Goal: Task Accomplishment & Management: Manage account settings

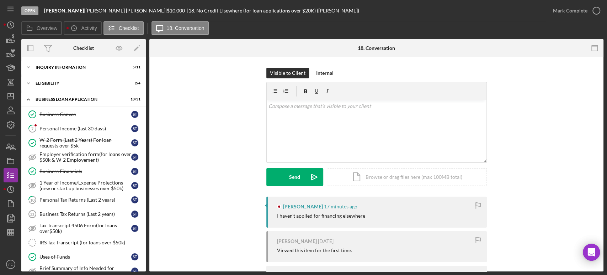
scroll to position [247, 0]
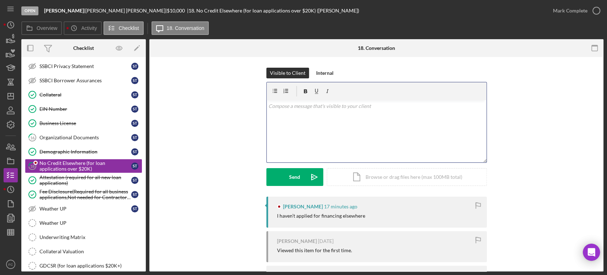
click at [330, 118] on div "v Color teal Color pink Remove color Add row above Add row below Add column bef…" at bounding box center [377, 131] width 220 height 62
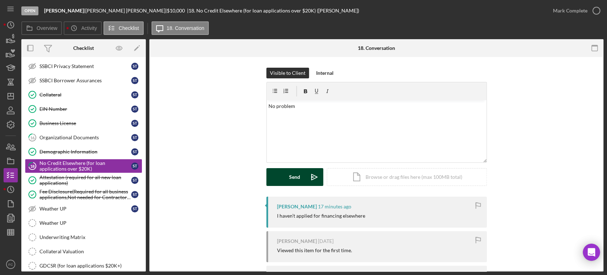
click at [273, 176] on button "Send Icon/icon-invite-send" at bounding box center [294, 177] width 57 height 18
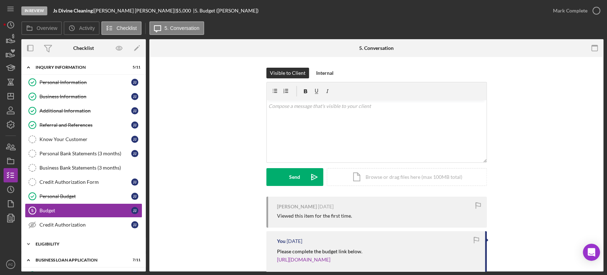
click at [46, 243] on div "Eligibility" at bounding box center [86, 244] width 101 height 4
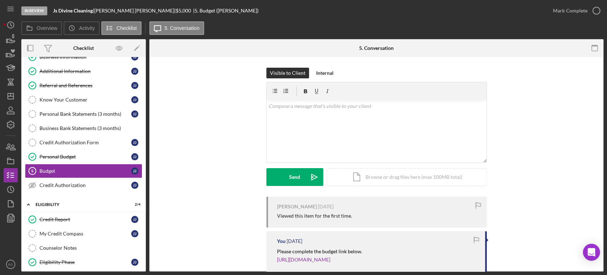
scroll to position [79, 0]
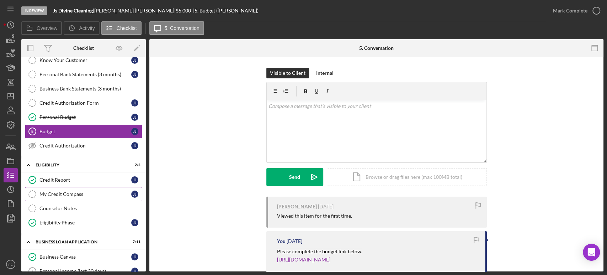
click at [57, 192] on div "My Credit Compass" at bounding box center [85, 194] width 92 height 6
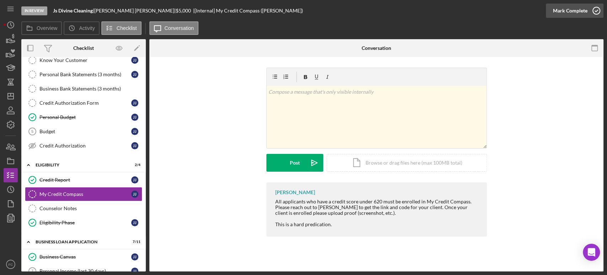
click at [596, 10] on icon "button" at bounding box center [597, 11] width 18 height 18
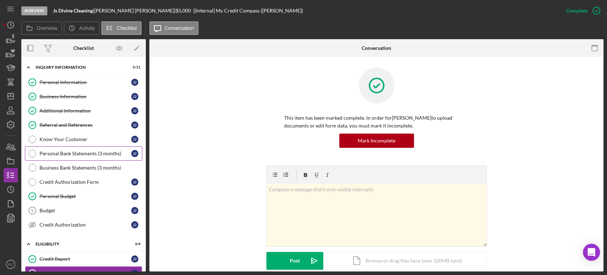
click at [57, 151] on div "Personal Bank Statements (3 months)" at bounding box center [85, 153] width 92 height 6
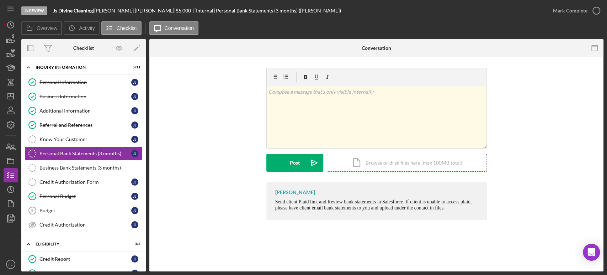
click at [378, 164] on div "Icon/Document Browse or drag files here (max 100MB total) Tap to choose files o…" at bounding box center [407, 163] width 160 height 18
click at [427, 163] on div "Icon/Document Browse or drag files here (max 100MB total) Tap to choose files o…" at bounding box center [407, 163] width 160 height 18
click at [377, 165] on div "Icon/Document Browse or drag files here (max 100MB total) Tap to choose files o…" at bounding box center [407, 163] width 160 height 18
click at [388, 160] on div "Icon/Document Browse or drag files here (max 100MB total) Tap to choose files o…" at bounding box center [407, 163] width 160 height 18
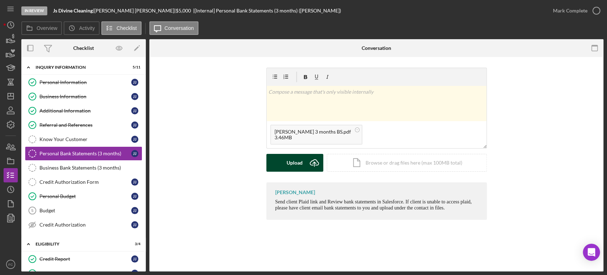
click at [279, 159] on button "Upload Icon/Upload" at bounding box center [294, 163] width 57 height 18
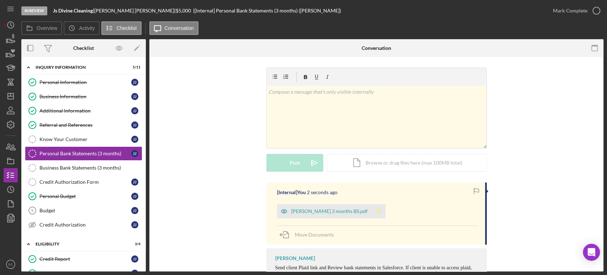
click at [371, 212] on icon "Icon/Star" at bounding box center [378, 211] width 14 height 14
click at [595, 10] on icon "button" at bounding box center [597, 11] width 18 height 18
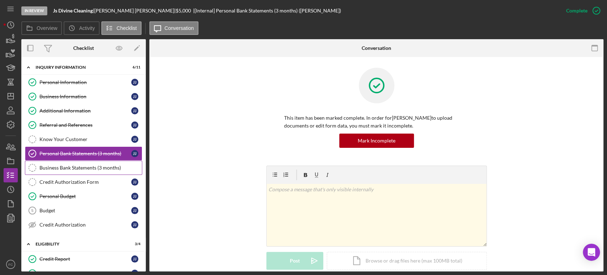
click at [53, 167] on div "Business Bank Statements (3 months)" at bounding box center [90, 168] width 102 height 6
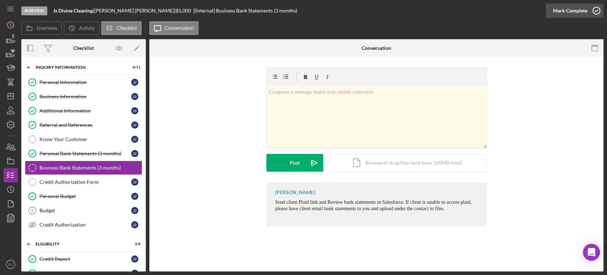
click at [601, 9] on icon "button" at bounding box center [597, 11] width 18 height 18
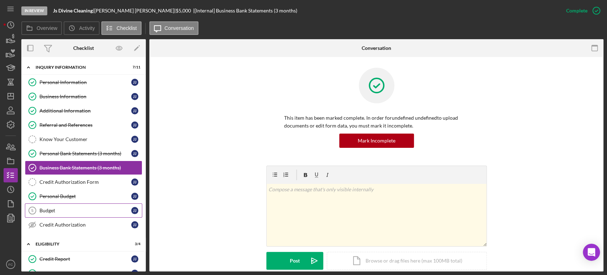
click at [55, 207] on div "Budget" at bounding box center [85, 210] width 92 height 6
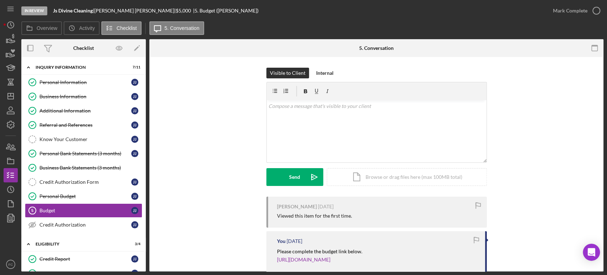
drag, startPoint x: 556, startPoint y: 79, endPoint x: 201, endPoint y: 159, distance: 364.2
click at [201, 159] on div "Visible to Client Internal v Color teal Color pink Remove color Add row above A…" at bounding box center [376, 132] width 433 height 129
click at [597, 7] on circle "button" at bounding box center [596, 10] width 7 height 7
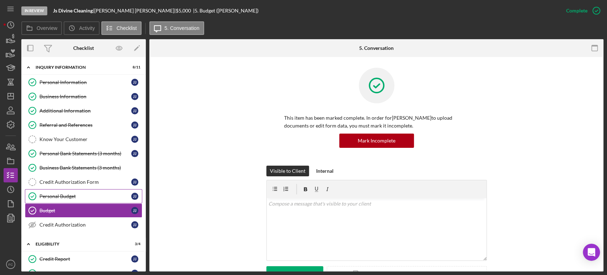
scroll to position [39, 0]
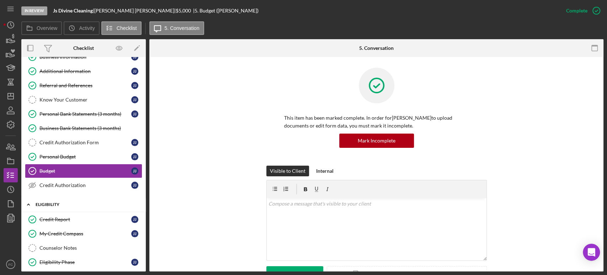
click at [63, 204] on div "Eligibility" at bounding box center [86, 204] width 101 height 4
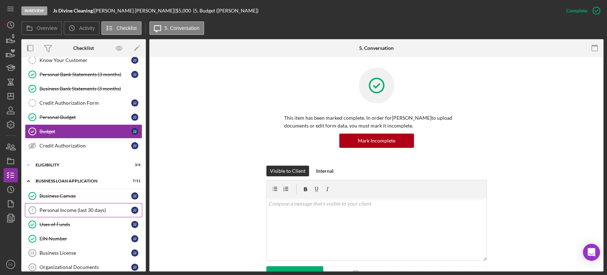
click at [71, 210] on div "Personal Income (last 30 days)" at bounding box center [85, 210] width 92 height 6
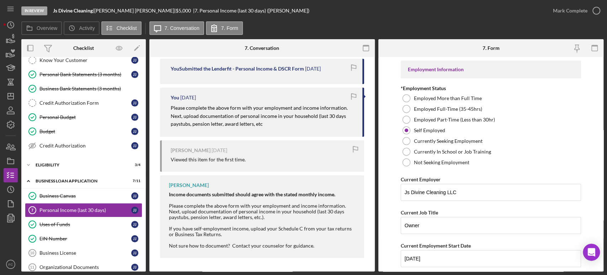
scroll to position [19, 0]
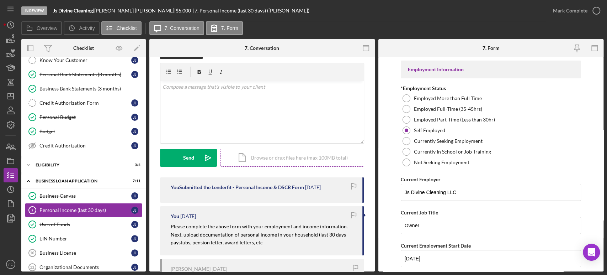
click at [261, 155] on div "Icon/Document Browse or drag files here (max 100MB total) Tap to choose files o…" at bounding box center [293, 158] width 144 height 18
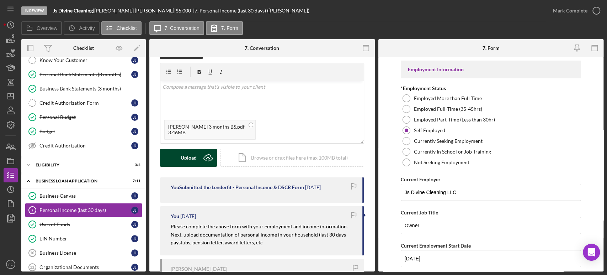
click at [188, 158] on div "Upload" at bounding box center [189, 158] width 16 height 18
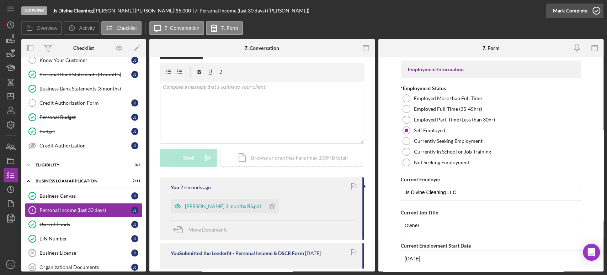
click at [596, 8] on icon "button" at bounding box center [597, 11] width 18 height 18
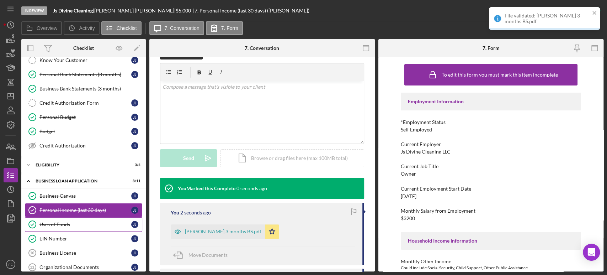
scroll to position [158, 0]
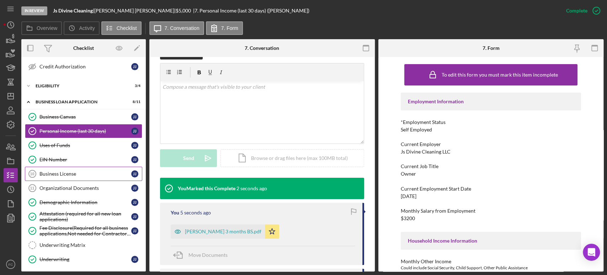
click at [82, 172] on div "Business License" at bounding box center [85, 174] width 92 height 6
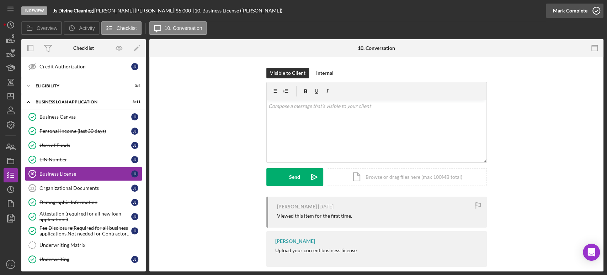
click at [597, 11] on icon "button" at bounding box center [597, 11] width 18 height 18
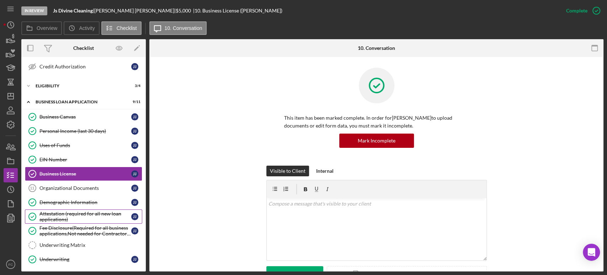
scroll to position [237, 0]
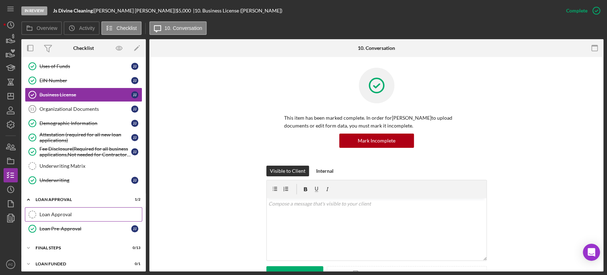
click at [75, 211] on div "Loan Approval" at bounding box center [90, 214] width 102 height 6
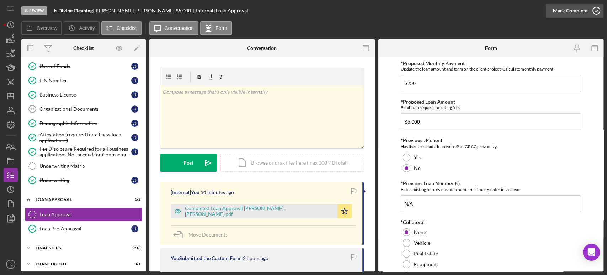
click at [595, 9] on icon "button" at bounding box center [597, 11] width 18 height 18
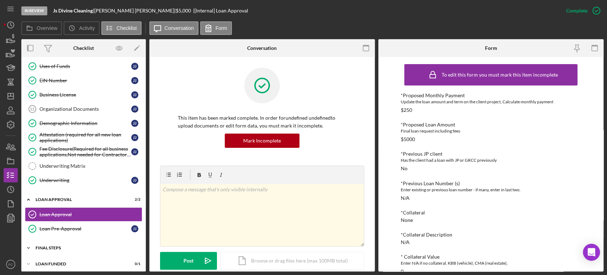
click at [48, 248] on div "Icon/Expander Final Steps 0 / 13" at bounding box center [83, 247] width 125 height 14
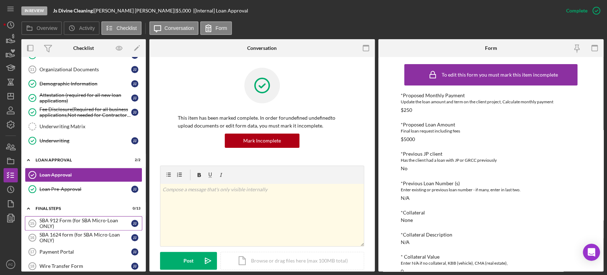
click at [59, 222] on div "SBA 912 Form (for SBA Micro-Loan ONLY)" at bounding box center [85, 222] width 92 height 11
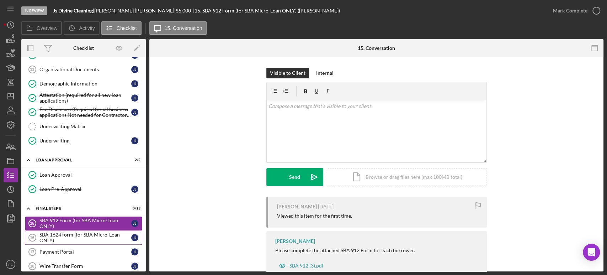
click at [54, 233] on div "SBA 1624 form (for SBA Micro-Loan ONLY)" at bounding box center [85, 237] width 92 height 11
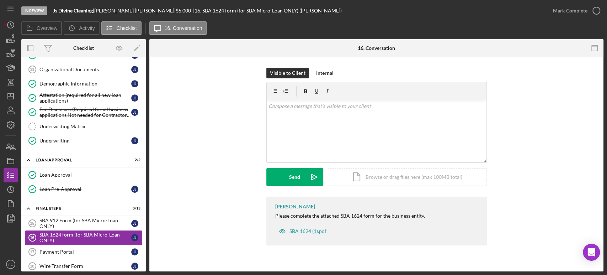
scroll to position [316, 0]
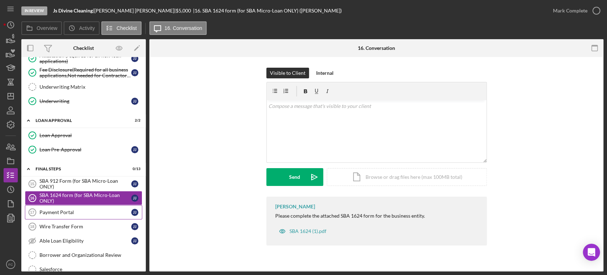
click at [59, 211] on div "Payment Portal" at bounding box center [85, 212] width 92 height 6
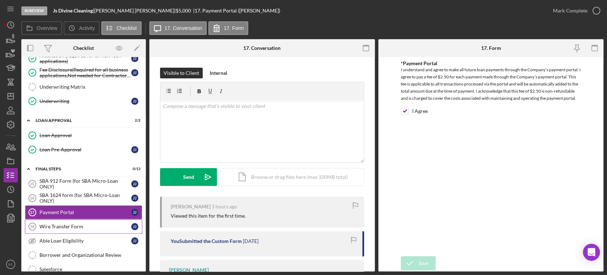
click at [59, 225] on div "Wire Transfer Form" at bounding box center [85, 226] width 92 height 6
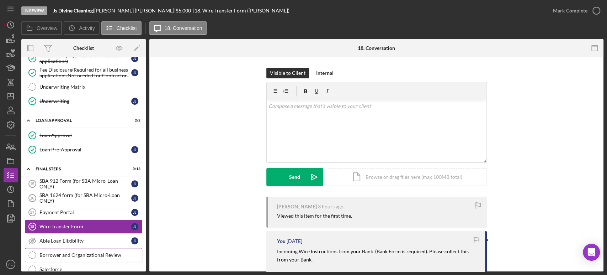
scroll to position [395, 0]
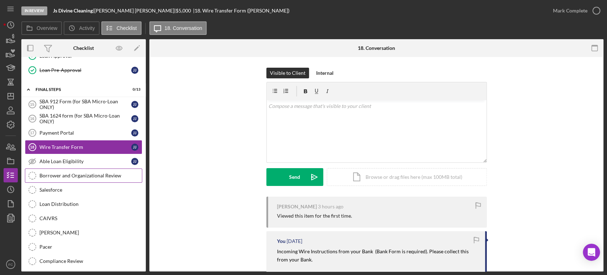
click at [64, 173] on div "Borrower and Organizational Review" at bounding box center [90, 176] width 102 height 6
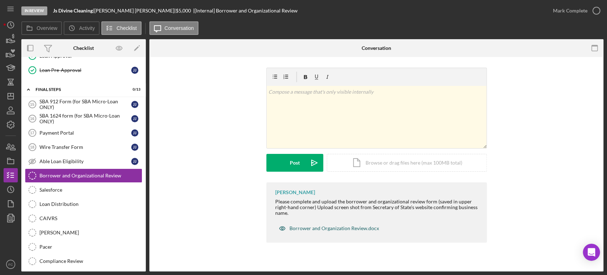
click at [316, 227] on div "Borrower and Organization Review.docx" at bounding box center [335, 228] width 90 height 6
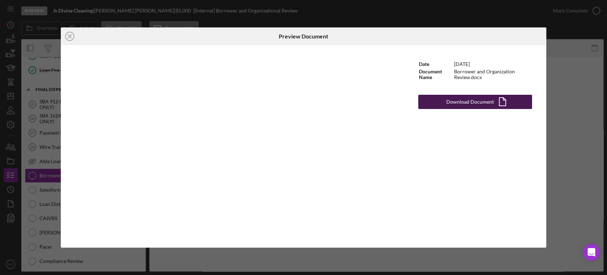
click at [456, 103] on div "Download Document" at bounding box center [470, 102] width 48 height 14
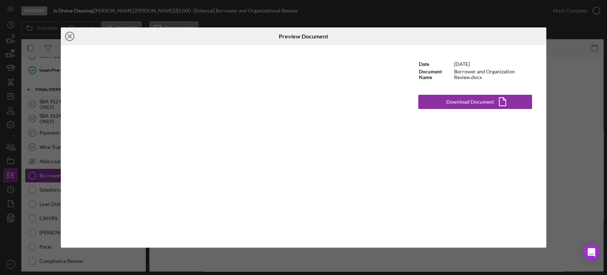
click at [71, 33] on icon "Icon/Close" at bounding box center [70, 36] width 18 height 18
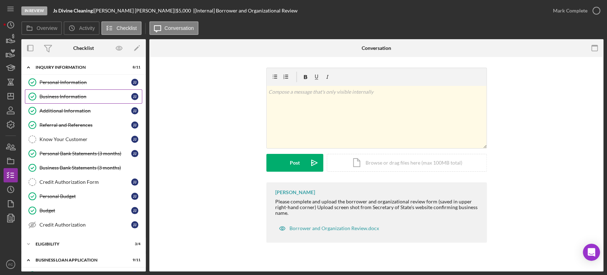
click at [58, 94] on div "Business Information" at bounding box center [85, 97] width 92 height 6
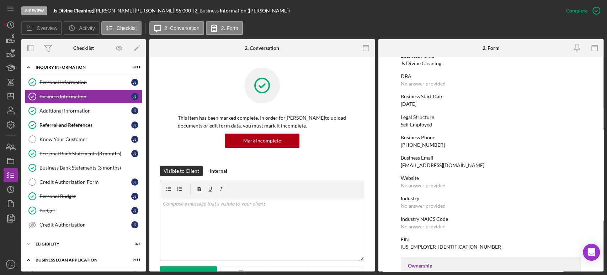
scroll to position [79, 0]
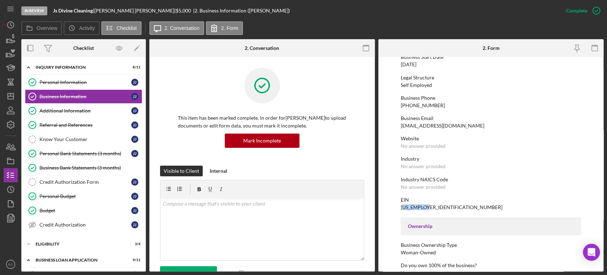
drag, startPoint x: 403, startPoint y: 206, endPoint x: 430, endPoint y: 207, distance: 27.1
click at [430, 207] on div "EIN [US_EMPLOYER_IDENTIFICATION_NUMBER]" at bounding box center [491, 203] width 180 height 13
click at [436, 203] on div "EIN [US_EMPLOYER_IDENTIFICATION_NUMBER]" at bounding box center [491, 203] width 180 height 13
drag, startPoint x: 399, startPoint y: 206, endPoint x: 429, endPoint y: 205, distance: 30.3
click at [429, 205] on form "To edit this form you must mark this item incomplete Business Name Js Divine Cl…" at bounding box center [492, 164] width 226 height 214
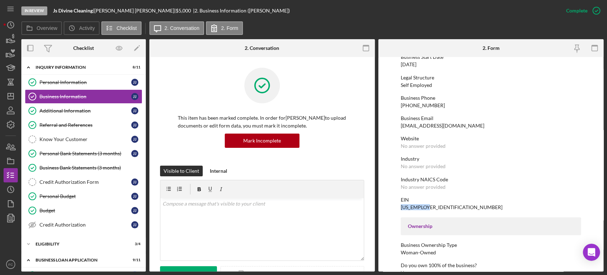
copy div "[US_EMPLOYER_IDENTIFICATION_NUMBER]"
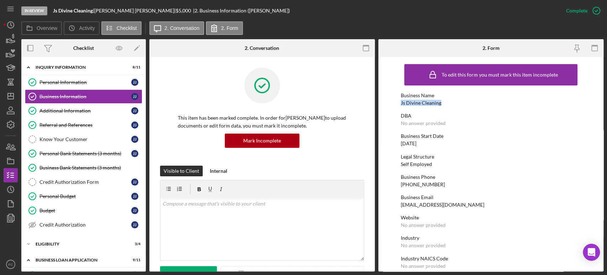
drag, startPoint x: 400, startPoint y: 102, endPoint x: 447, endPoint y: 103, distance: 46.6
click at [447, 103] on div "Business Name Js Divine Cleaning" at bounding box center [491, 98] width 180 height 13
copy div "Js Divine Cleaning"
drag, startPoint x: 79, startPoint y: 79, endPoint x: 226, endPoint y: 82, distance: 146.3
click at [79, 79] on link "Personal Information Personal Information J J" at bounding box center [83, 82] width 117 height 14
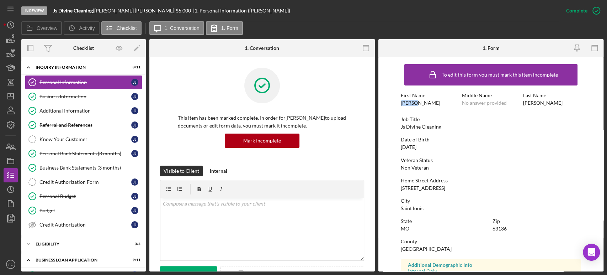
drag, startPoint x: 401, startPoint y: 102, endPoint x: 414, endPoint y: 100, distance: 12.9
click at [414, 100] on div "[PERSON_NAME]" at bounding box center [420, 103] width 39 height 6
copy div "[PERSON_NAME]"
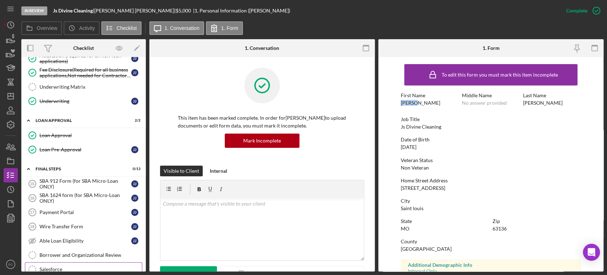
scroll to position [356, 0]
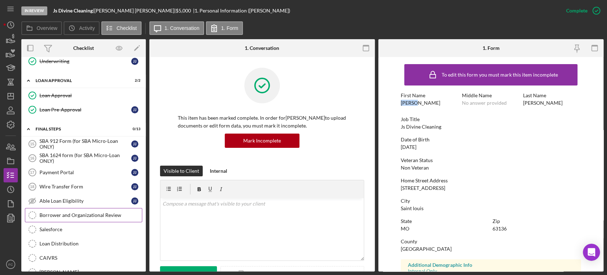
click at [71, 209] on link "Borrower and Organizational Review Borrower and Organizational Review" at bounding box center [83, 215] width 117 height 14
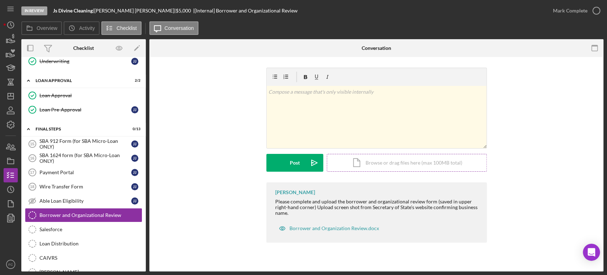
click at [401, 166] on div "Icon/Document Browse or drag files here (max 100MB total) Tap to choose files o…" at bounding box center [407, 163] width 160 height 18
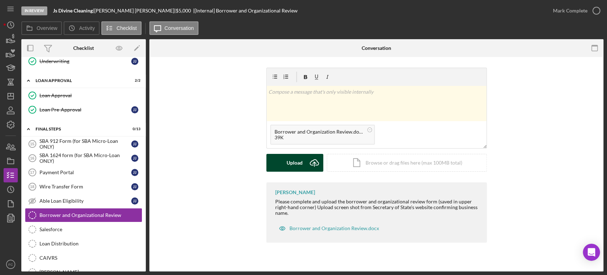
click at [278, 164] on button "Upload Icon/Upload" at bounding box center [294, 163] width 57 height 18
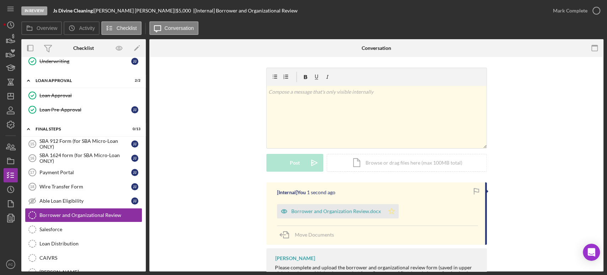
click at [388, 208] on icon "Icon/Star" at bounding box center [392, 211] width 14 height 14
click at [594, 9] on icon "button" at bounding box center [597, 11] width 18 height 18
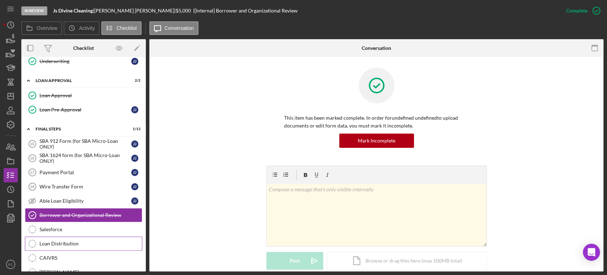
click at [59, 243] on div "Loan Distribution" at bounding box center [90, 243] width 102 height 6
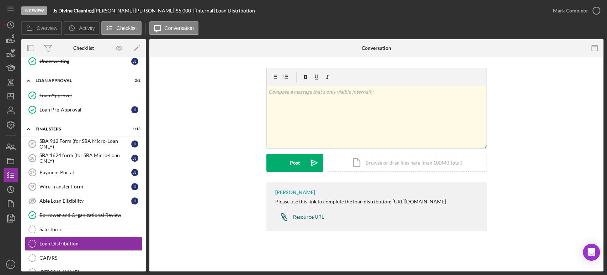
click at [301, 220] on div "Resource URL" at bounding box center [308, 217] width 31 height 6
drag, startPoint x: 52, startPoint y: 11, endPoint x: 93, endPoint y: 12, distance: 40.9
click at [93, 12] on div "In Review Js Divine Cleaning | [PERSON_NAME] | $5,000 $5,000 | [Internal] Loan …" at bounding box center [283, 10] width 525 height 21
copy b "Js Divine Cleaning"
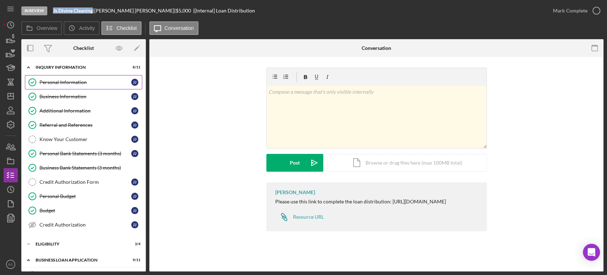
click at [57, 77] on link "Personal Information Personal Information J J" at bounding box center [83, 82] width 117 height 14
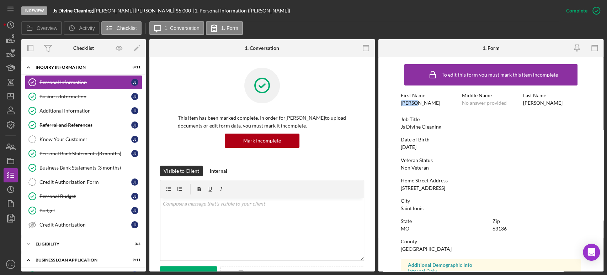
drag, startPoint x: 401, startPoint y: 104, endPoint x: 417, endPoint y: 102, distance: 16.6
click at [417, 101] on div "First Name [PERSON_NAME]" at bounding box center [430, 98] width 58 height 13
copy div "[PERSON_NAME]"
click at [55, 96] on div "Business Information" at bounding box center [85, 97] width 92 height 6
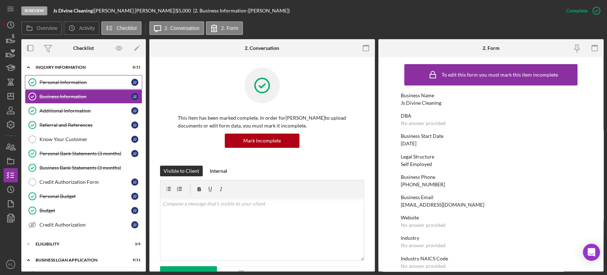
click at [49, 84] on div "Personal Information" at bounding box center [85, 82] width 92 height 6
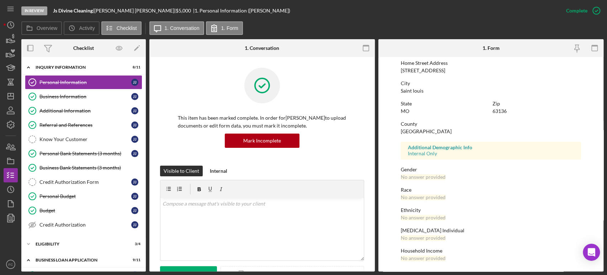
scroll to position [78, 0]
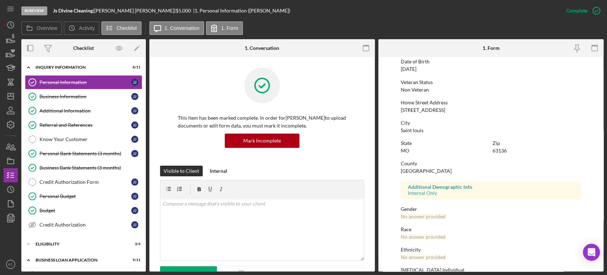
drag, startPoint x: 400, startPoint y: 110, endPoint x: 456, endPoint y: 108, distance: 55.6
click at [456, 108] on div "Home Street Address [STREET_ADDRESS]" at bounding box center [491, 106] width 180 height 13
copy div "[STREET_ADDRESS]"
drag, startPoint x: 492, startPoint y: 150, endPoint x: 509, endPoint y: 149, distance: 16.4
click at [509, 149] on div "Zip 63136" at bounding box center [537, 146] width 88 height 13
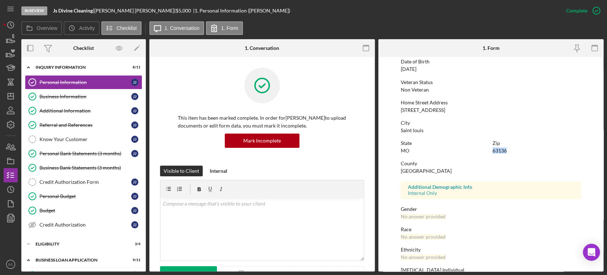
copy div "63136"
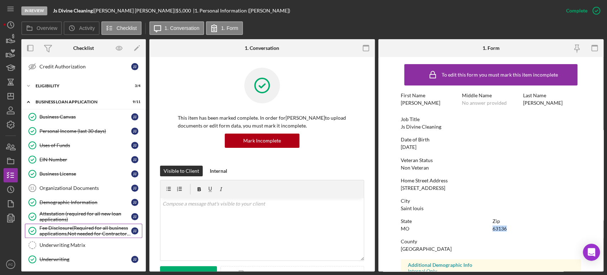
scroll to position [237, 0]
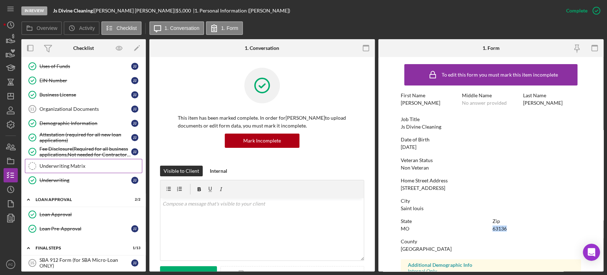
click at [67, 167] on link "Underwriting Matrix Underwriting Matrix" at bounding box center [83, 166] width 117 height 14
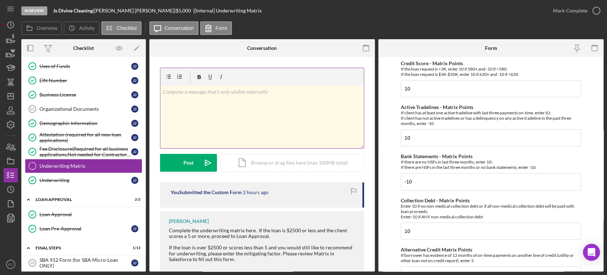
scroll to position [14, 0]
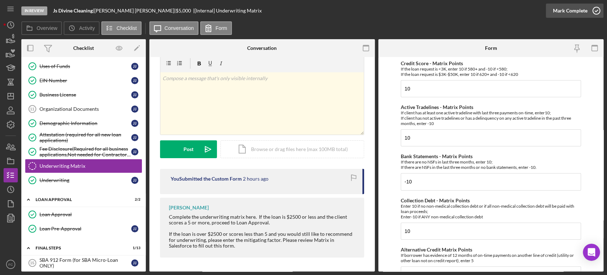
click at [598, 8] on icon "button" at bounding box center [597, 11] width 18 height 18
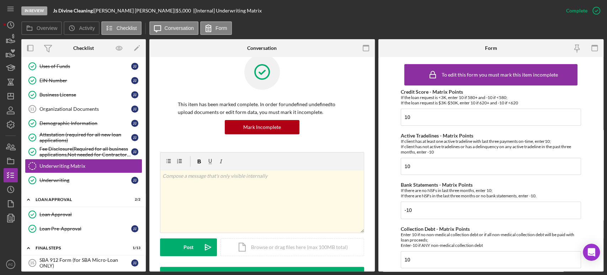
scroll to position [111, 0]
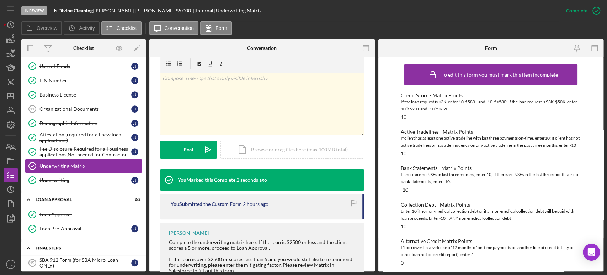
click at [66, 245] on div "Final Steps" at bounding box center [86, 247] width 101 height 4
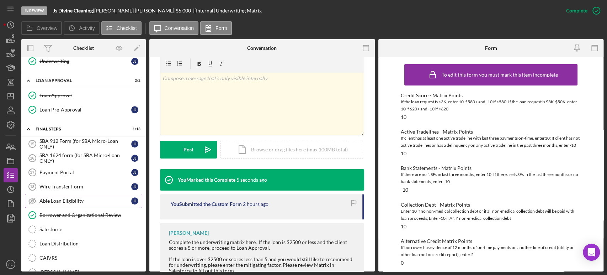
scroll to position [395, 0]
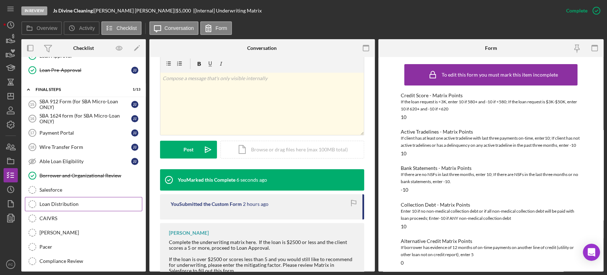
click at [69, 201] on div "Loan Distribution" at bounding box center [90, 204] width 102 height 6
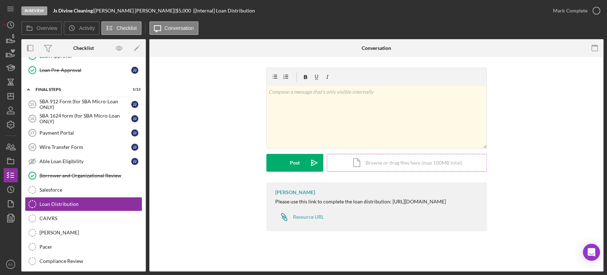
click at [376, 165] on div "Icon/Document Browse or drag files here (max 100MB total) Tap to choose files o…" at bounding box center [407, 163] width 160 height 18
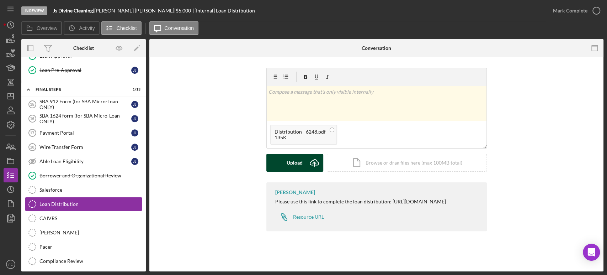
click at [282, 163] on button "Upload Icon/Upload" at bounding box center [294, 163] width 57 height 18
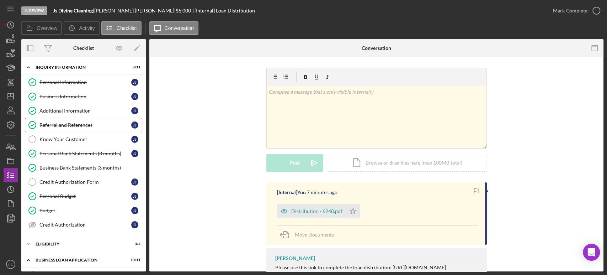
click at [53, 124] on div "Referral and References" at bounding box center [85, 125] width 92 height 6
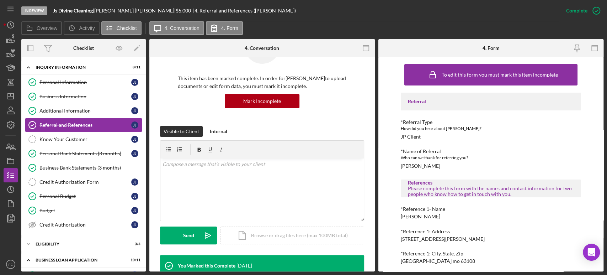
scroll to position [79, 0]
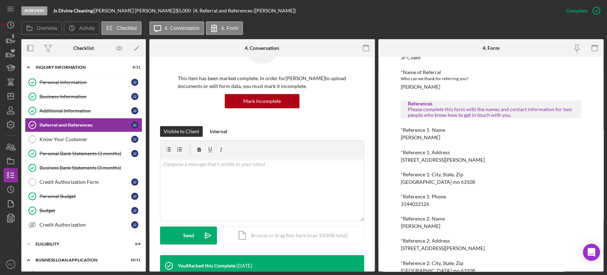
drag, startPoint x: 399, startPoint y: 137, endPoint x: 439, endPoint y: 138, distance: 39.9
click at [439, 138] on div "To edit this form you must mark this item incomplete Referral *Referral Type Ho…" at bounding box center [492, 164] width 226 height 214
copy div "[PERSON_NAME]"
drag, startPoint x: 399, startPoint y: 205, endPoint x: 432, endPoint y: 204, distance: 33.1
click at [432, 204] on div "To edit this form you must mark this item incomplete Referral *Referral Type Ho…" at bounding box center [492, 164] width 226 height 214
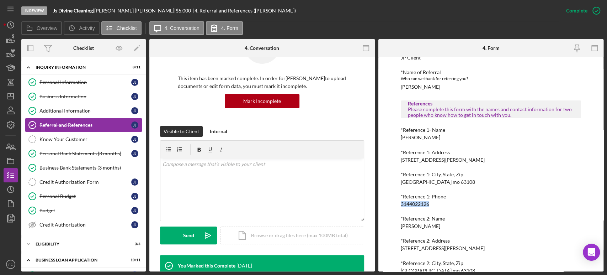
copy div "3144022126"
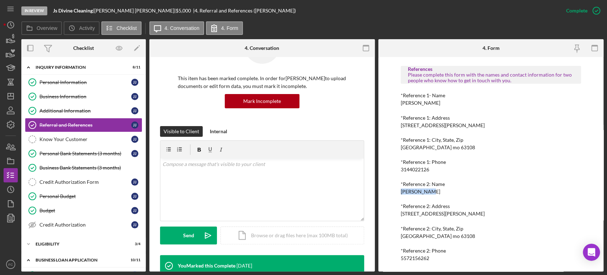
drag, startPoint x: 399, startPoint y: 194, endPoint x: 425, endPoint y: 191, distance: 25.7
click at [425, 191] on div "To edit this form you must mark this item incomplete Referral *Referral Type Ho…" at bounding box center [492, 164] width 226 height 214
copy div "[PERSON_NAME]"
drag, startPoint x: 401, startPoint y: 258, endPoint x: 439, endPoint y: 258, distance: 38.1
click at [439, 258] on div "*Reference 2: Phone [PHONE_NUMBER]" at bounding box center [491, 254] width 180 height 13
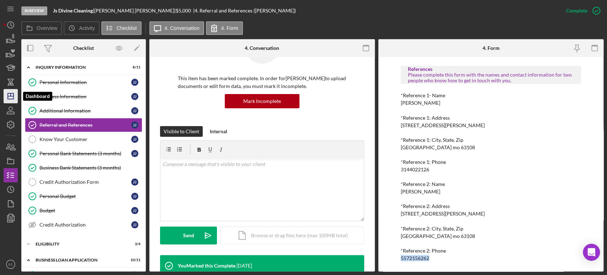
click at [11, 95] on icon "Icon/Dashboard" at bounding box center [11, 96] width 18 height 18
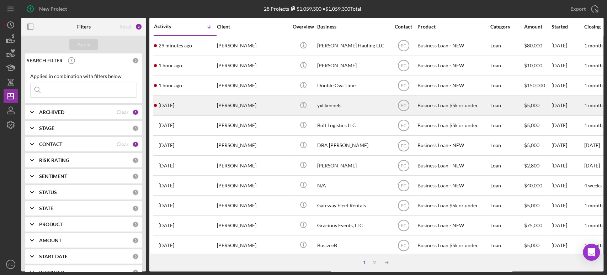
click at [258, 108] on div "[PERSON_NAME]" at bounding box center [252, 105] width 71 height 19
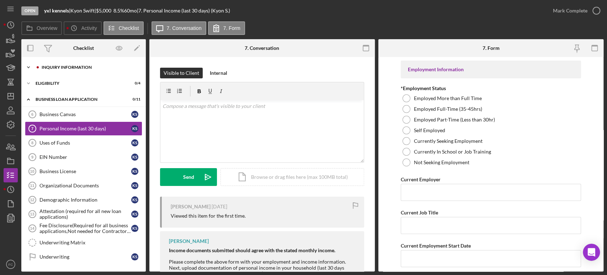
click at [71, 70] on div "Icon/Expander INQUIRY INFORMATION 1 / 11" at bounding box center [83, 67] width 125 height 14
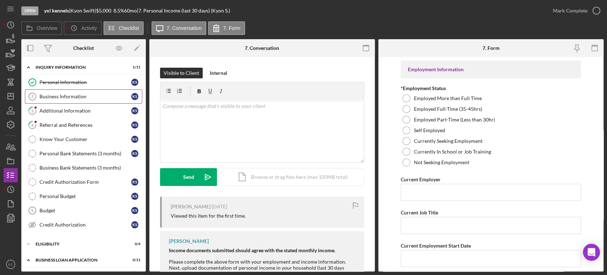
click at [62, 96] on div "Business Information" at bounding box center [85, 97] width 92 height 6
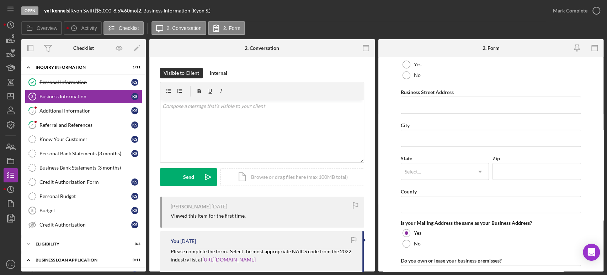
scroll to position [39, 0]
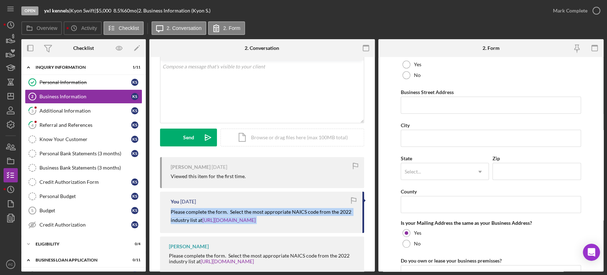
drag, startPoint x: 170, startPoint y: 211, endPoint x: 276, endPoint y: 219, distance: 105.9
click at [287, 226] on div "You [DATE] Please complete the form. Select the most appropriate NAICS code fro…" at bounding box center [262, 211] width 204 height 41
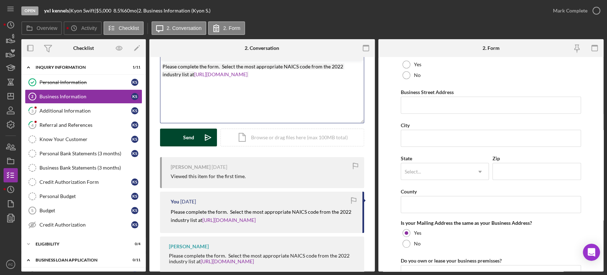
click at [174, 134] on button "Send Icon/icon-invite-send" at bounding box center [188, 137] width 57 height 18
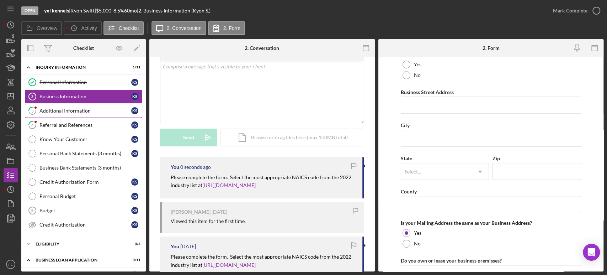
click at [62, 106] on link "3 Additional Information K S" at bounding box center [83, 111] width 117 height 14
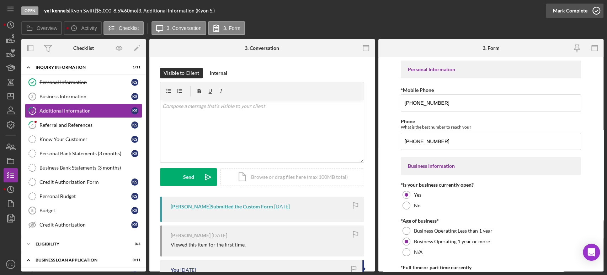
click at [597, 9] on icon "button" at bounding box center [597, 11] width 18 height 18
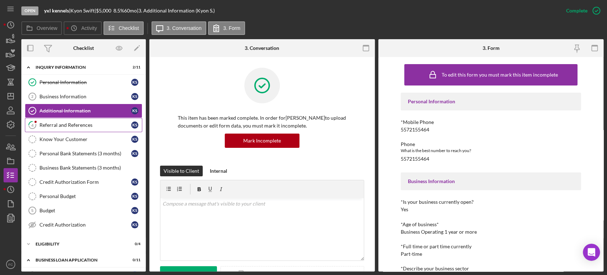
click at [63, 126] on div "Referral and References" at bounding box center [85, 125] width 92 height 6
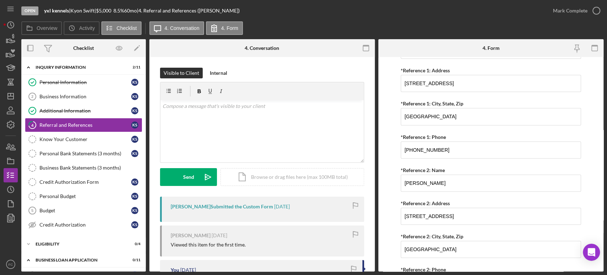
scroll to position [321, 0]
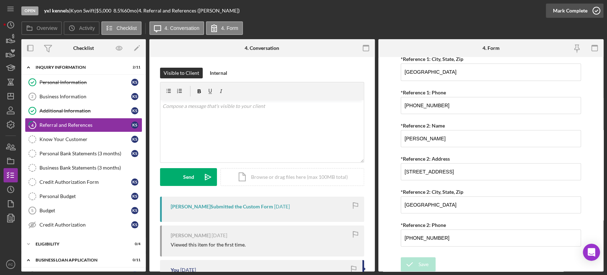
click at [596, 10] on icon "button" at bounding box center [597, 11] width 18 height 18
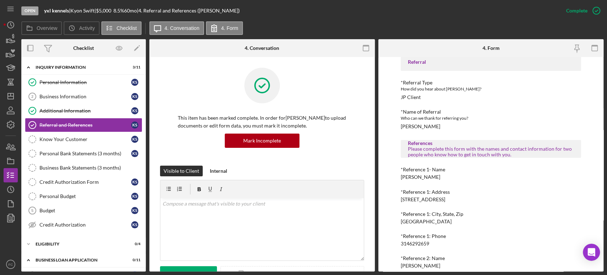
scroll to position [113, 0]
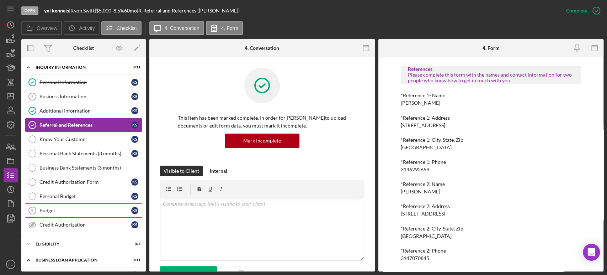
click at [43, 212] on link "Budget 5 Budget K S" at bounding box center [83, 210] width 117 height 14
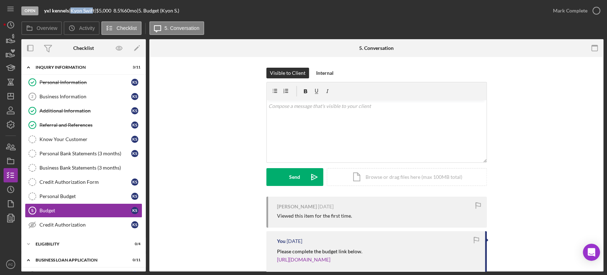
drag, startPoint x: 74, startPoint y: 11, endPoint x: 97, endPoint y: 9, distance: 22.9
click at [96, 9] on div "[PERSON_NAME] |" at bounding box center [83, 11] width 26 height 6
click at [597, 7] on icon "button" at bounding box center [597, 11] width 18 height 18
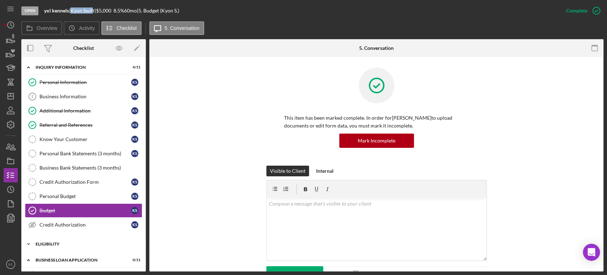
scroll to position [39, 0]
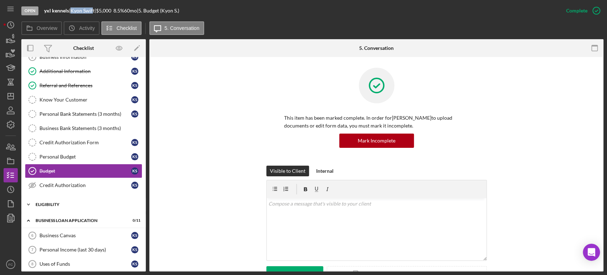
click at [55, 202] on div "Eligibility" at bounding box center [86, 204] width 101 height 4
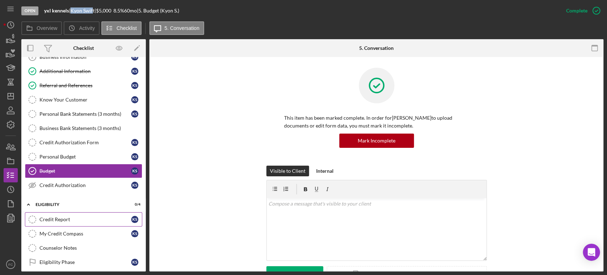
click at [66, 217] on div "Credit Report" at bounding box center [85, 219] width 92 height 6
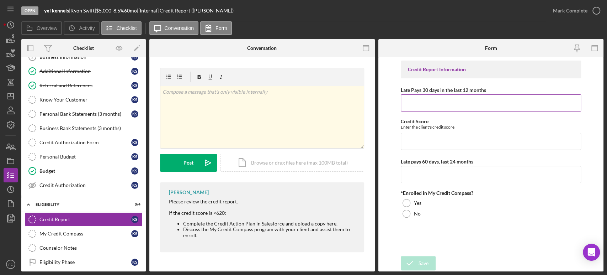
click at [413, 107] on input "Late Pays 30 days in the last 12 months" at bounding box center [491, 102] width 180 height 17
type input "602"
click at [417, 142] on input "Credit Score" at bounding box center [491, 141] width 180 height 17
type input "602"
click at [427, 106] on input "602" at bounding box center [491, 102] width 180 height 17
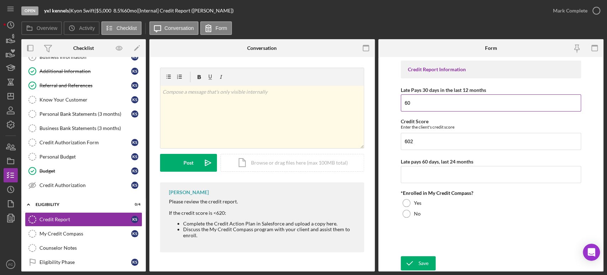
type input "6"
type input "0"
click at [416, 182] on input "Late pays 60 days, last 24 months" at bounding box center [491, 174] width 180 height 17
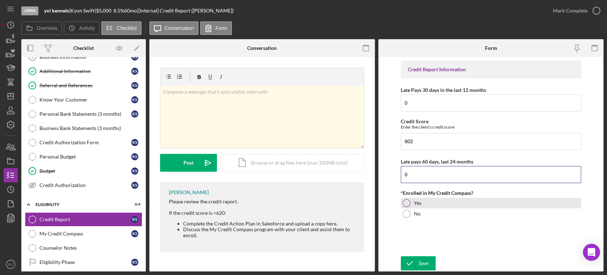
type input "0"
click at [407, 201] on div at bounding box center [407, 203] width 8 height 8
click at [269, 164] on div "Icon/Document Browse or drag files here (max 100MB total) Tap to choose files o…" at bounding box center [293, 163] width 144 height 18
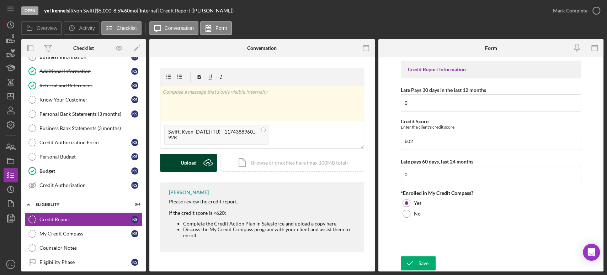
click at [188, 162] on div "Upload" at bounding box center [189, 163] width 16 height 18
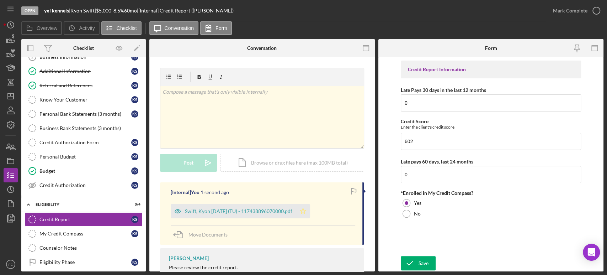
click at [310, 214] on icon "Icon/Star" at bounding box center [303, 211] width 14 height 14
click at [598, 8] on icon "button" at bounding box center [597, 11] width 18 height 18
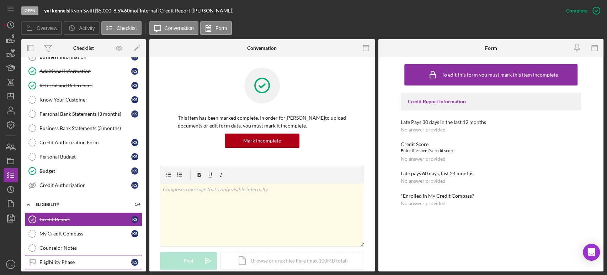
click at [57, 257] on link "Eligibility Phase Eligibility Phase K S" at bounding box center [83, 262] width 117 height 14
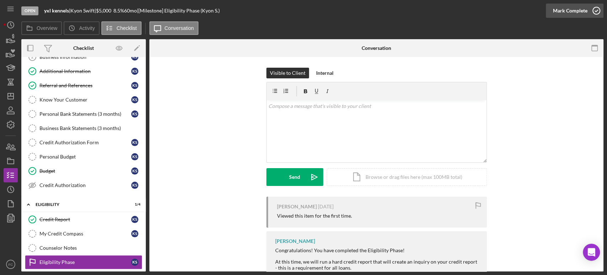
click at [596, 8] on icon "button" at bounding box center [597, 11] width 18 height 18
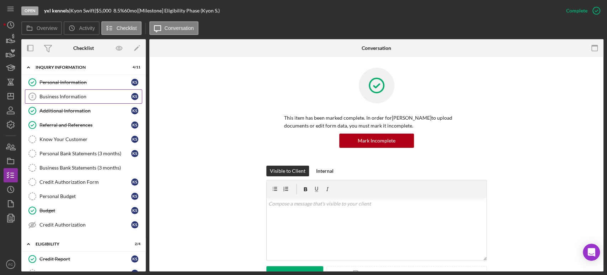
click at [62, 97] on div "Business Information" at bounding box center [85, 97] width 92 height 6
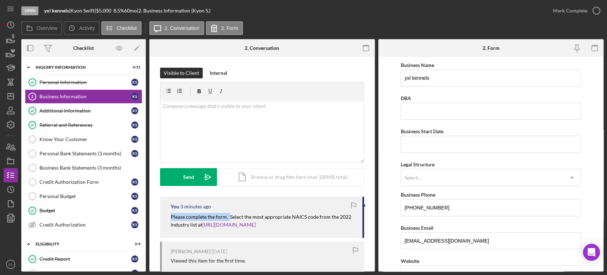
drag, startPoint x: 164, startPoint y: 216, endPoint x: 230, endPoint y: 218, distance: 65.5
click at [230, 218] on div "You 3 minutes ago Please complete the form. Select the most appropriate NAICS c…" at bounding box center [262, 216] width 204 height 41
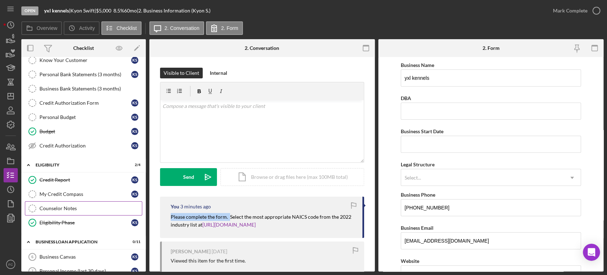
scroll to position [118, 0]
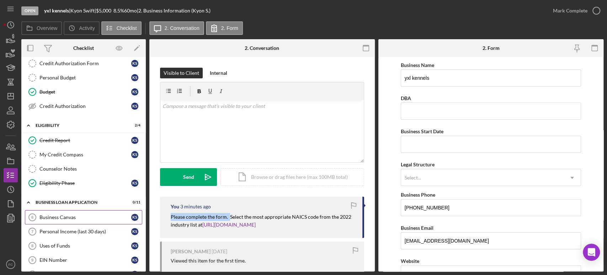
click at [62, 211] on link "Business Canvas 6 Business Canvas K S" at bounding box center [83, 217] width 117 height 14
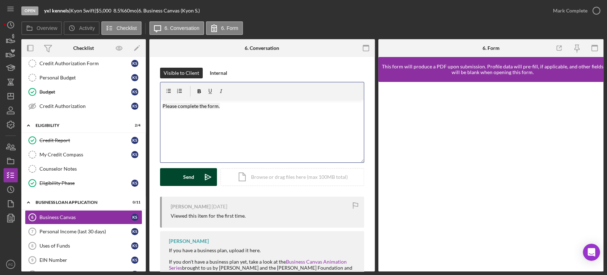
click at [185, 176] on div "Send" at bounding box center [188, 177] width 11 height 18
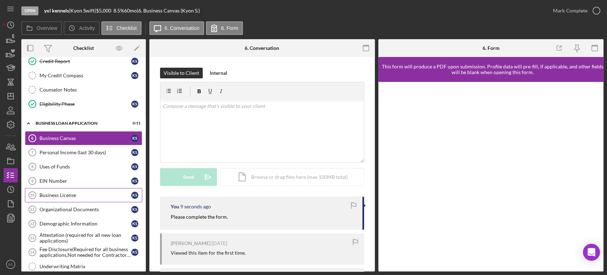
scroll to position [237, 0]
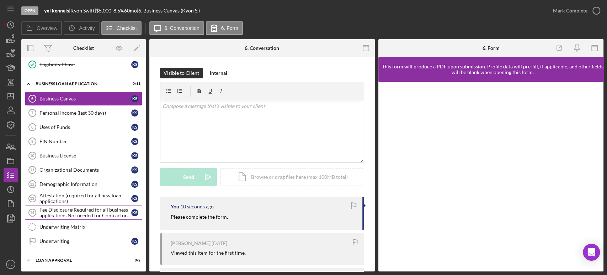
click at [52, 215] on div "Fee Disclosure(Required for all business applications,Not needed for Contractor…" at bounding box center [85, 212] width 92 height 11
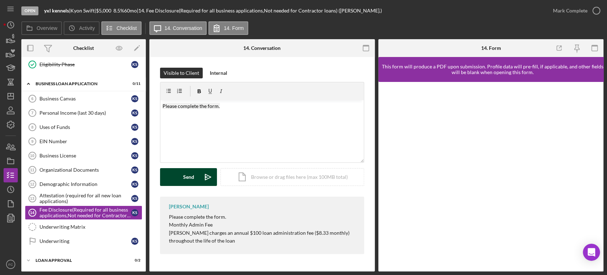
click at [192, 177] on div "Send" at bounding box center [188, 177] width 11 height 18
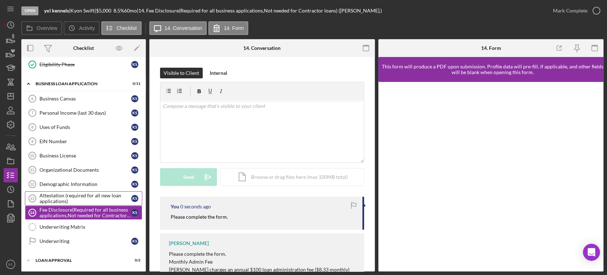
click at [84, 197] on div "Attestation (required for all new loan applications)" at bounding box center [85, 197] width 92 height 11
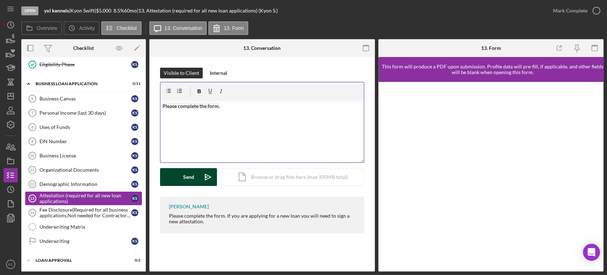
click at [186, 182] on div "Send" at bounding box center [188, 177] width 11 height 18
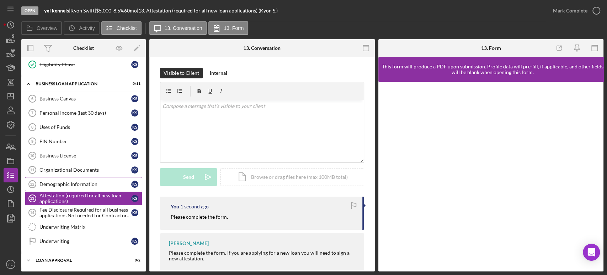
click at [71, 182] on div "Demographic Information" at bounding box center [85, 184] width 92 height 6
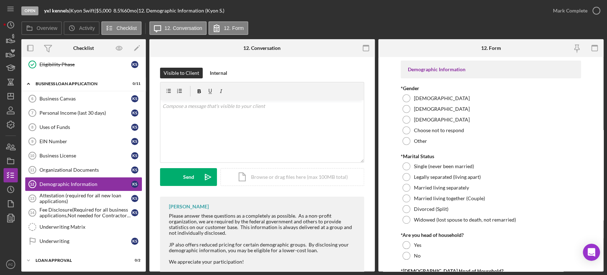
drag, startPoint x: 166, startPoint y: 218, endPoint x: 249, endPoint y: 232, distance: 84.4
click at [249, 232] on div "[PERSON_NAME] Please answer these questions as a completely as possible. As a n…" at bounding box center [262, 234] width 204 height 77
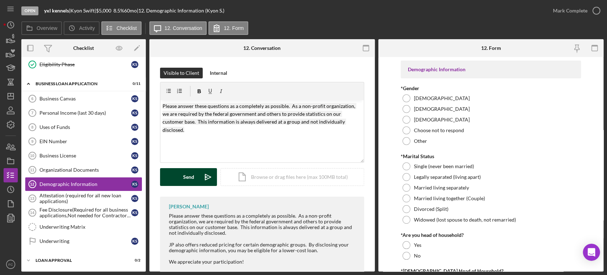
click at [189, 176] on div "Send" at bounding box center [188, 177] width 11 height 18
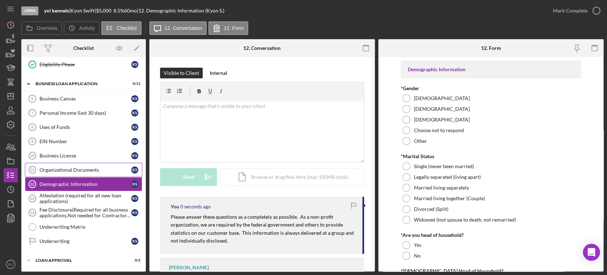
click at [65, 169] on div "Organizational Documents" at bounding box center [85, 170] width 92 height 6
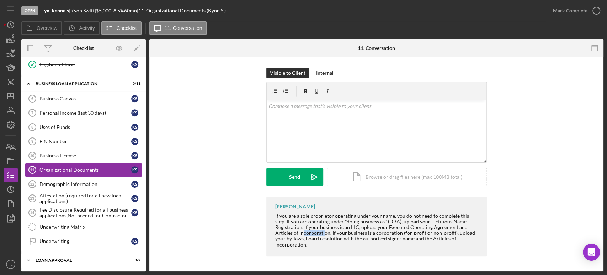
drag, startPoint x: 303, startPoint y: 231, endPoint x: 321, endPoint y: 230, distance: 17.4
click at [322, 231] on div "If you are a sole proprietor operating under your name, you do not need to comp…" at bounding box center [377, 230] width 205 height 35
drag, startPoint x: 303, startPoint y: 228, endPoint x: 329, endPoint y: 233, distance: 27.1
click at [330, 233] on div "If you are a sole proprietor operating under your name, you do not need to comp…" at bounding box center [377, 230] width 205 height 35
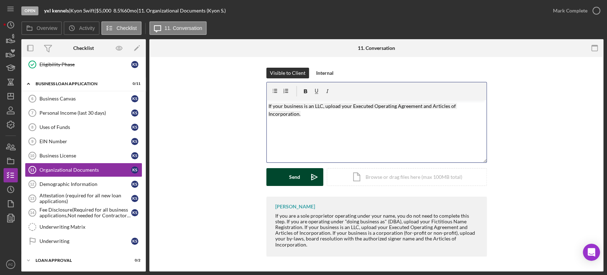
click at [281, 178] on button "Send Icon/icon-invite-send" at bounding box center [294, 177] width 57 height 18
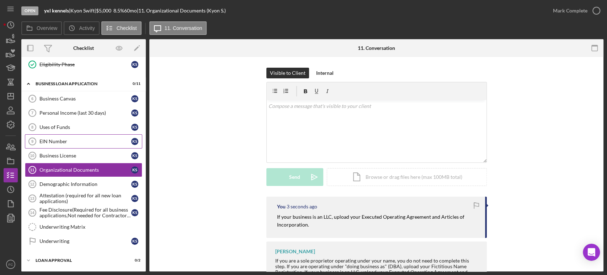
click at [65, 134] on link "EIN Number 9 EIN Number K S" at bounding box center [83, 141] width 117 height 14
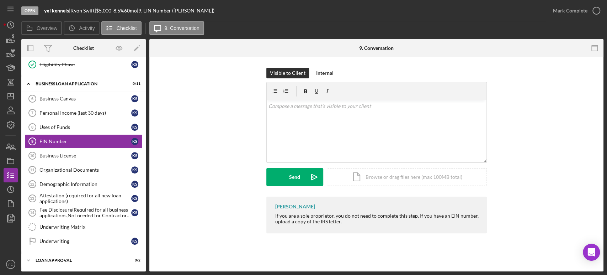
drag, startPoint x: 417, startPoint y: 215, endPoint x: 482, endPoint y: 221, distance: 65.7
click at [492, 224] on div "[PERSON_NAME] If you are a sole proprietor, you do not need to complete this st…" at bounding box center [376, 216] width 433 height 40
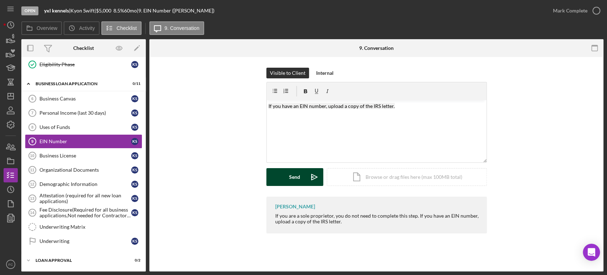
click at [293, 175] on div "Send" at bounding box center [294, 177] width 11 height 18
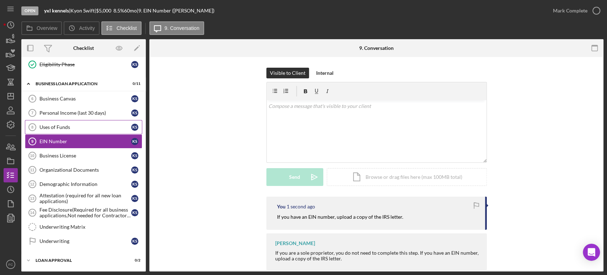
click at [54, 128] on link "Uses of Funds 8 Uses of Funds K S" at bounding box center [83, 127] width 117 height 14
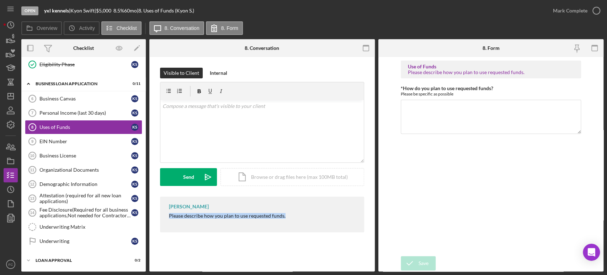
drag, startPoint x: 167, startPoint y: 217, endPoint x: 279, endPoint y: 216, distance: 112.1
click at [295, 226] on div "[PERSON_NAME] Please describe how you plan to use requested funds." at bounding box center [262, 214] width 204 height 36
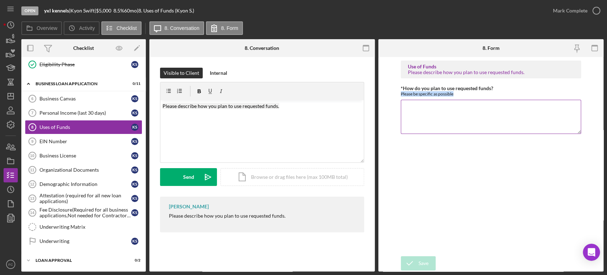
drag, startPoint x: 400, startPoint y: 94, endPoint x: 462, endPoint y: 96, distance: 62.0
click at [462, 96] on form "Use of Funds Please describe how you plan to use requested funds. *How do you p…" at bounding box center [492, 164] width 226 height 214
click at [281, 107] on p "Please describe how you plan to use requested funds." at bounding box center [262, 106] width 199 height 8
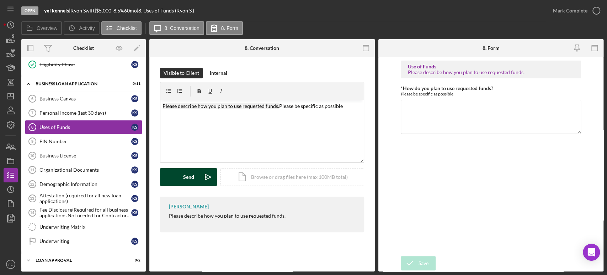
click at [204, 178] on icon "Icon/icon-invite-send" at bounding box center [208, 177] width 18 height 18
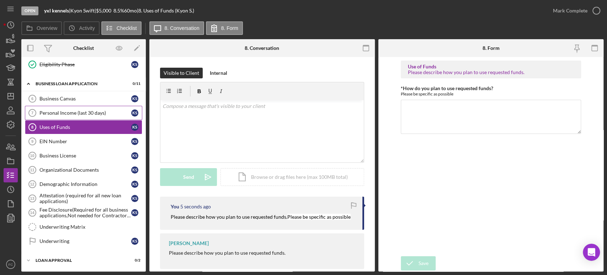
click at [66, 106] on link "Personal Income (last 30 days) 7 Personal Income (last 30 days) K S" at bounding box center [83, 113] width 117 height 14
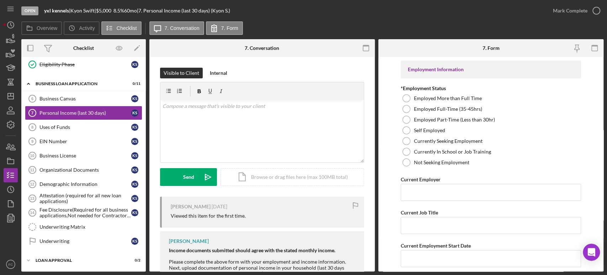
scroll to position [39, 0]
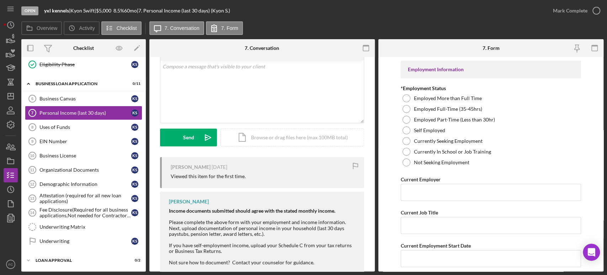
drag, startPoint x: 168, startPoint y: 220, endPoint x: 220, endPoint y: 218, distance: 52.0
click at [220, 218] on div "[PERSON_NAME] Income documents submitted should agree with the stated monthly i…" at bounding box center [262, 232] width 204 height 83
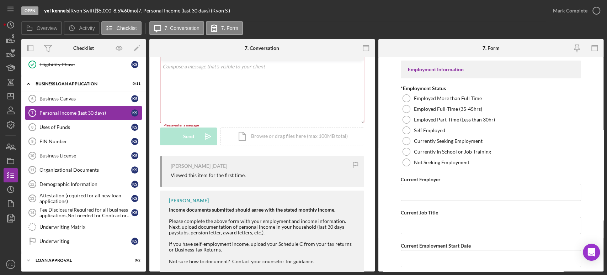
click at [195, 226] on div "Please complete the above form with your employment and income information. Nex…" at bounding box center [263, 226] width 188 height 17
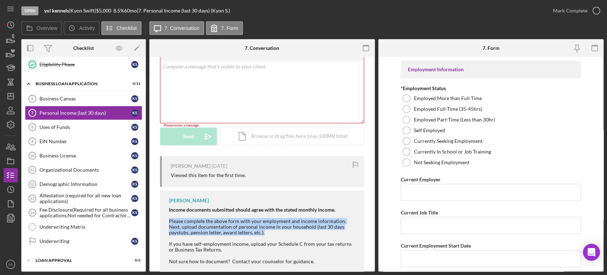
drag, startPoint x: 170, startPoint y: 221, endPoint x: 242, endPoint y: 233, distance: 73.3
click at [242, 233] on div "Please complete the above form with your employment and income information. Nex…" at bounding box center [263, 226] width 188 height 17
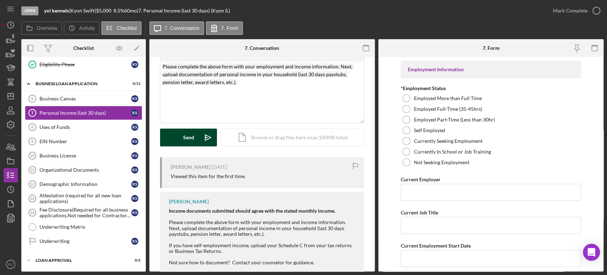
click at [188, 139] on div "Send" at bounding box center [188, 137] width 11 height 18
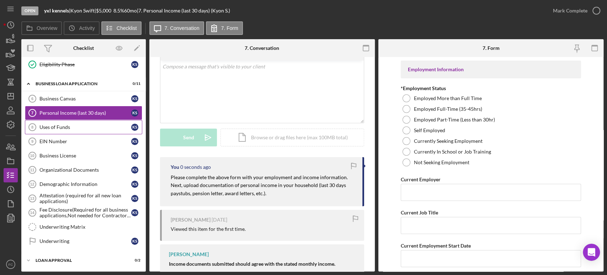
scroll to position [158, 0]
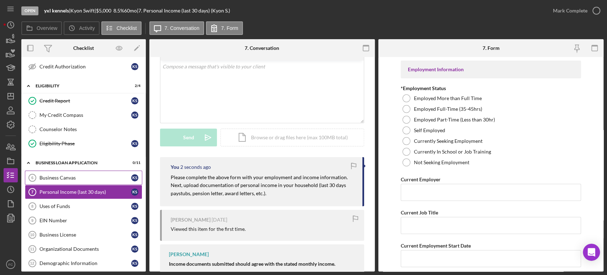
click at [46, 178] on div "Business Canvas" at bounding box center [85, 178] width 92 height 6
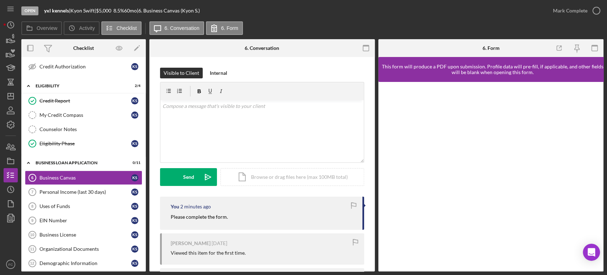
scroll to position [39, 0]
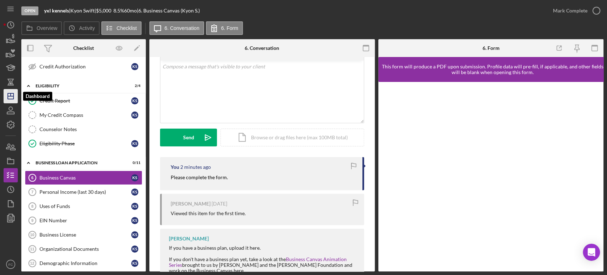
click at [6, 96] on icon "Icon/Dashboard" at bounding box center [11, 96] width 18 height 18
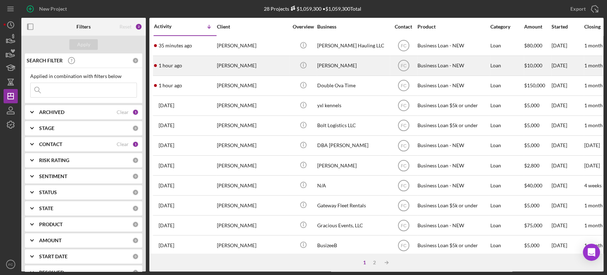
click at [204, 67] on div "1 hour ago [PERSON_NAME]" at bounding box center [185, 65] width 62 height 19
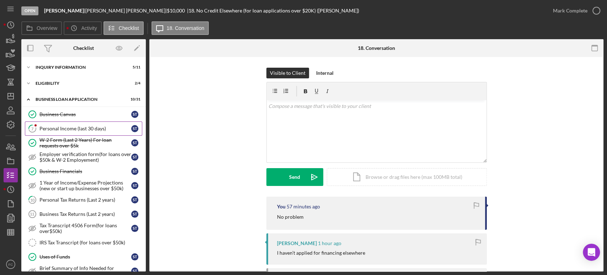
click at [66, 126] on div "Personal Income (last 30 days)" at bounding box center [85, 129] width 92 height 6
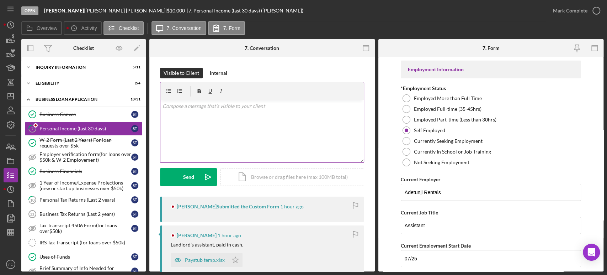
scroll to position [39, 0]
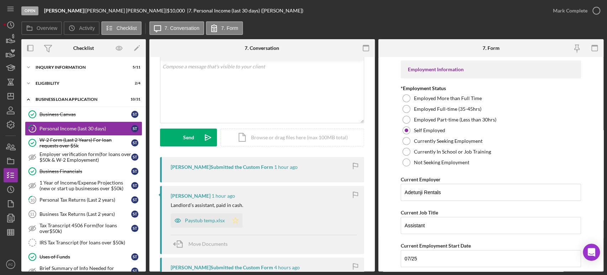
click at [236, 221] on icon "Icon/Star" at bounding box center [235, 220] width 14 height 14
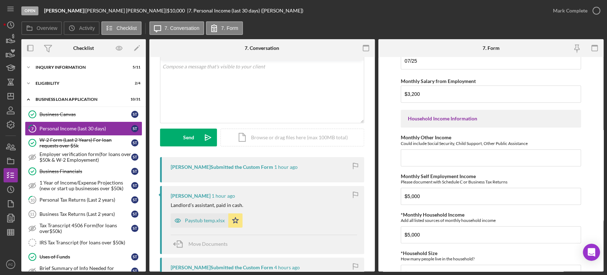
scroll to position [0, 0]
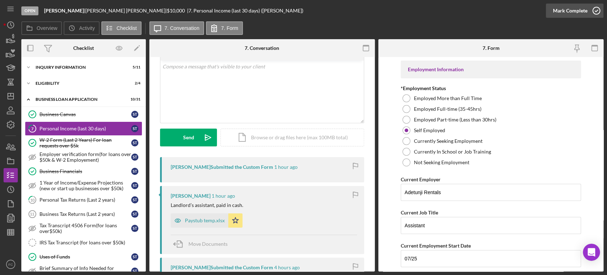
drag, startPoint x: 596, startPoint y: 7, endPoint x: 592, endPoint y: 12, distance: 5.8
click at [596, 8] on icon "button" at bounding box center [597, 11] width 18 height 18
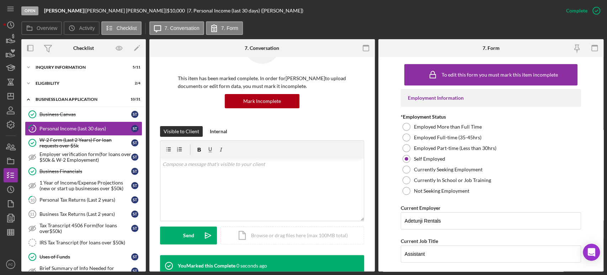
scroll to position [137, 0]
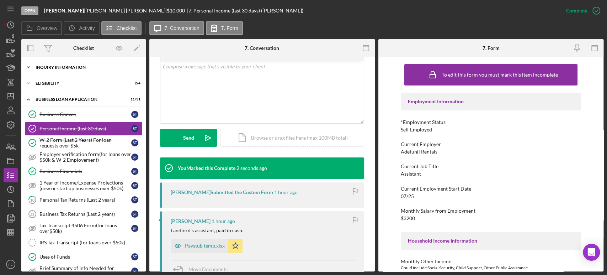
click at [45, 70] on div "Icon/Expander INQUIRY INFORMATION 5 / 11" at bounding box center [83, 67] width 125 height 14
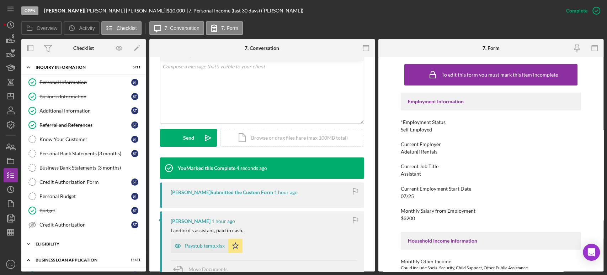
click at [52, 242] on div "ELIGIBILITY" at bounding box center [86, 244] width 101 height 4
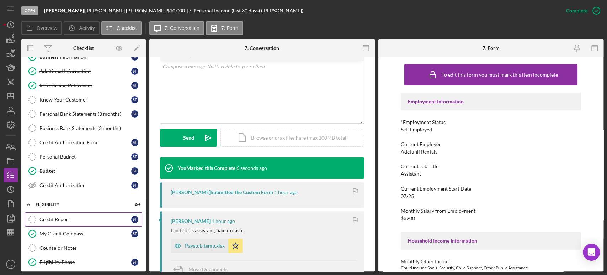
click at [59, 223] on link "Credit Report Credit Report S T" at bounding box center [83, 219] width 117 height 14
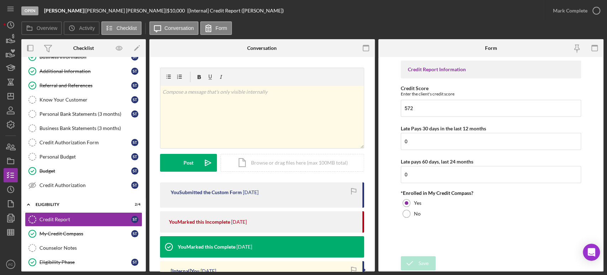
scroll to position [79, 0]
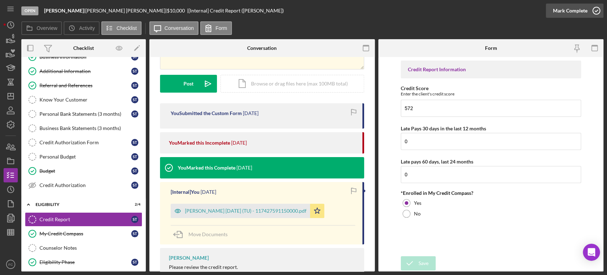
click at [598, 10] on button "Mark Complete" at bounding box center [575, 11] width 58 height 14
click at [446, 17] on div "Open [PERSON_NAME] | [PERSON_NAME] | $10,000 $10,000 | [Internal] Credit Report…" at bounding box center [283, 10] width 525 height 21
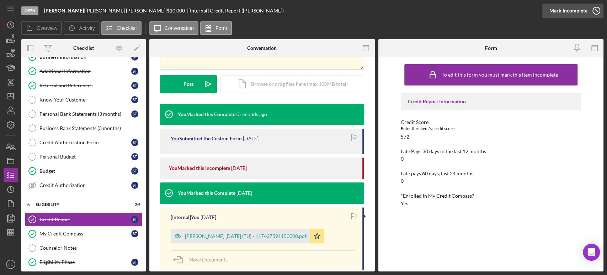
click at [595, 11] on icon "button" at bounding box center [597, 11] width 18 height 18
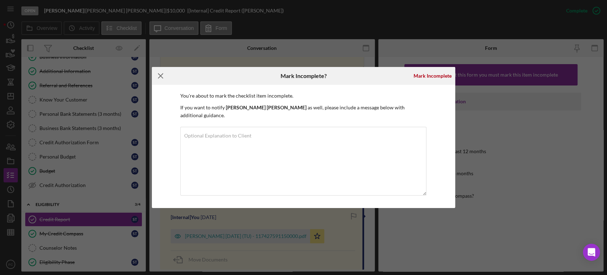
click at [158, 77] on icon "Icon/Menu Close" at bounding box center [161, 76] width 18 height 18
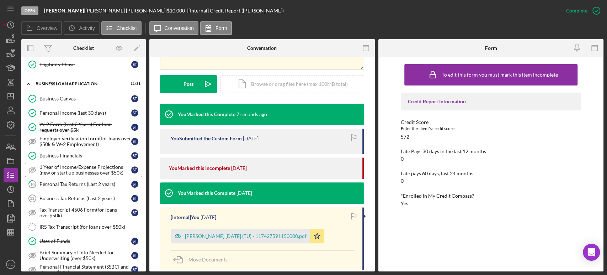
scroll to position [276, 0]
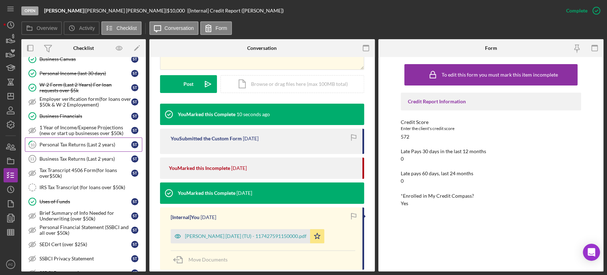
click at [81, 145] on link "10 Personal Tax Returns (Last 2 years) S T" at bounding box center [83, 144] width 117 height 14
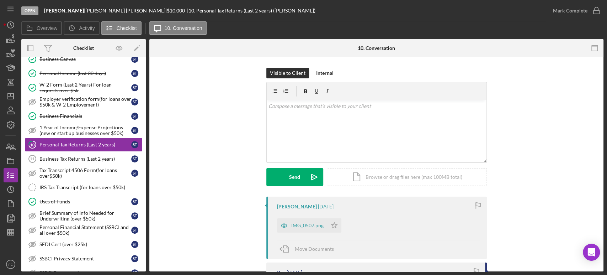
click at [302, 226] on div "IMG_0507.png" at bounding box center [307, 225] width 32 height 6
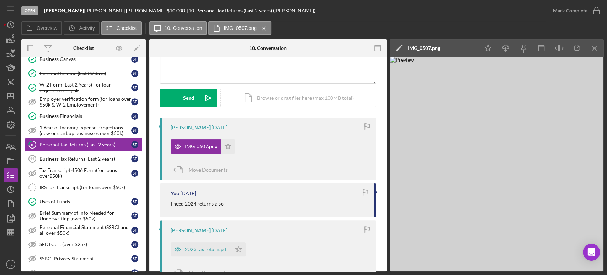
scroll to position [118, 0]
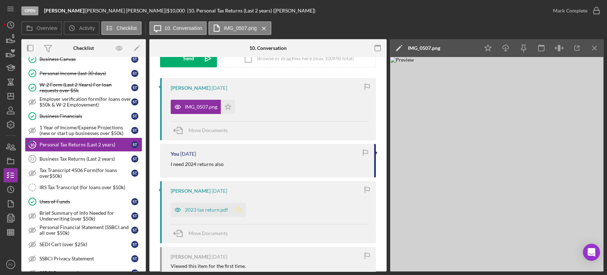
click at [236, 206] on icon "Icon/Star" at bounding box center [239, 209] width 14 height 14
click at [227, 107] on polygon "button" at bounding box center [228, 107] width 6 height 6
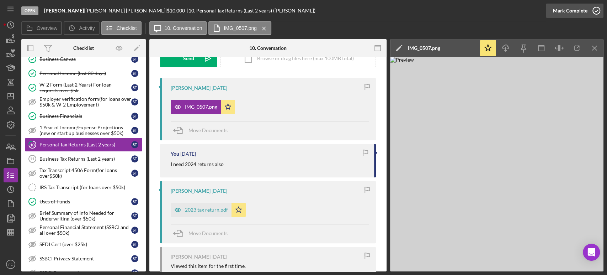
click at [594, 5] on icon "button" at bounding box center [597, 11] width 18 height 18
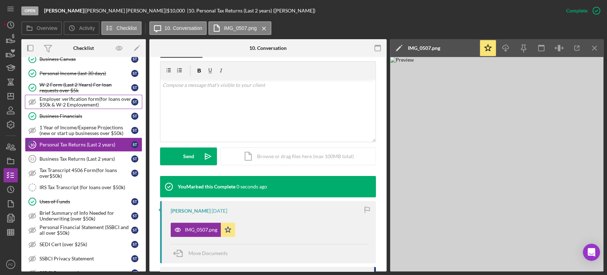
scroll to position [216, 0]
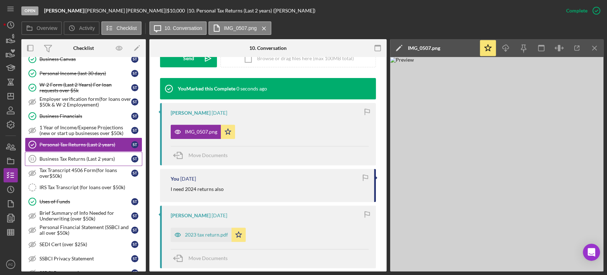
click at [80, 156] on div "Business Tax Returns (Last 2 years)" at bounding box center [85, 159] width 92 height 6
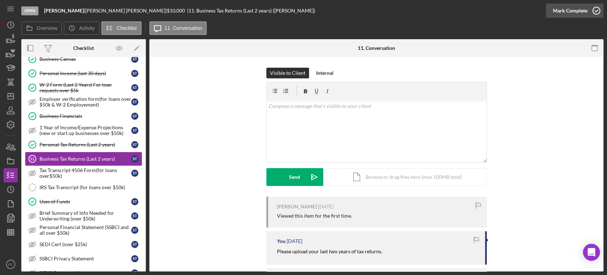
click at [600, 7] on icon "button" at bounding box center [597, 11] width 18 height 18
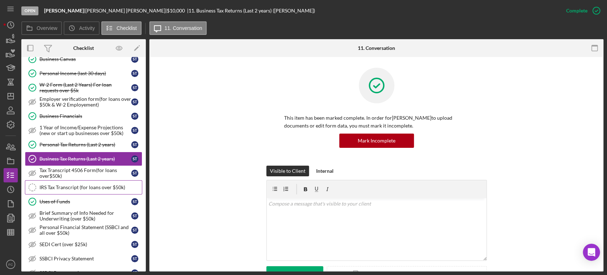
click at [63, 186] on div "IRS Tax Transcript (for loans over $50k)" at bounding box center [90, 187] width 102 height 6
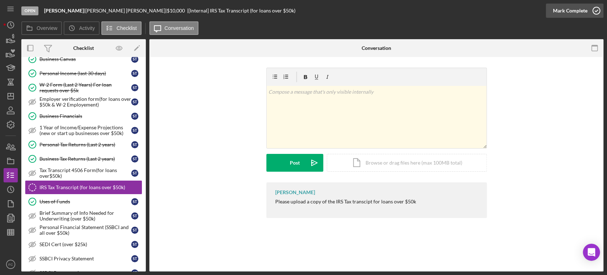
click at [597, 5] on icon "button" at bounding box center [597, 11] width 18 height 18
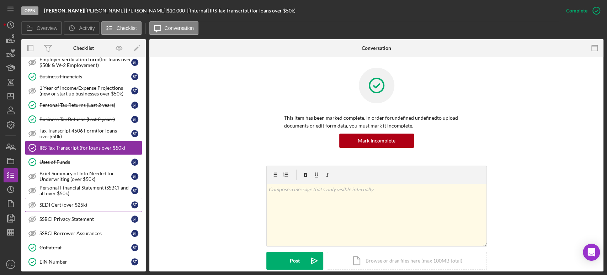
scroll to position [356, 0]
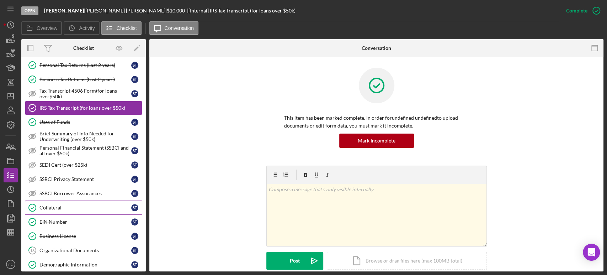
click at [71, 205] on div "Collateral" at bounding box center [85, 208] width 92 height 6
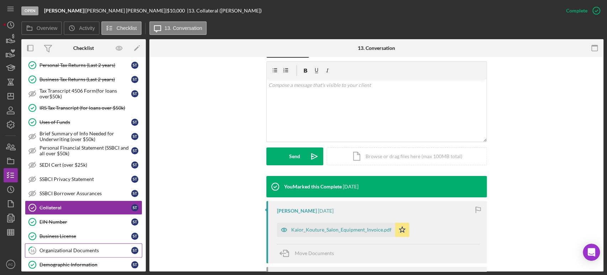
scroll to position [395, 0]
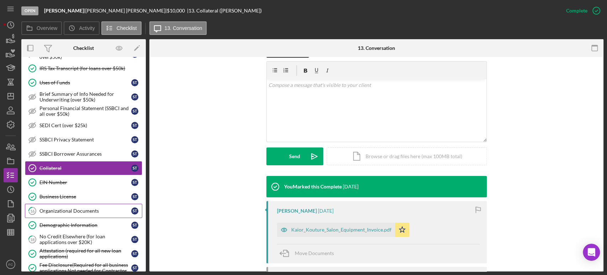
click at [73, 208] on div "Organizational Documents" at bounding box center [85, 211] width 92 height 6
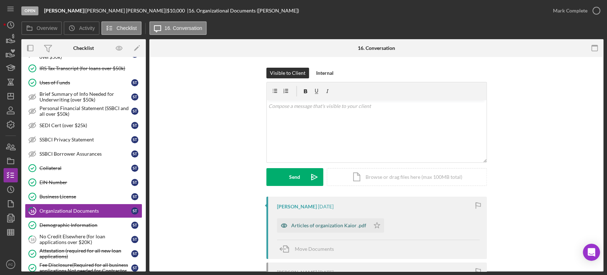
click at [313, 227] on div "Articles of organization Kaior .pdf" at bounding box center [328, 225] width 75 height 6
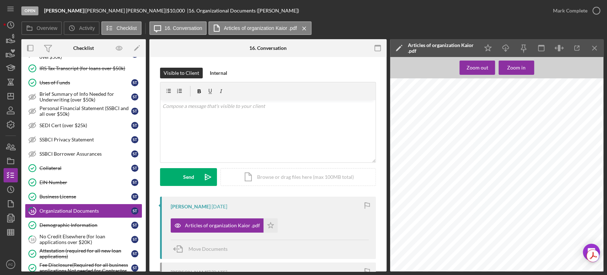
scroll to position [356, 0]
click at [596, 8] on icon "button" at bounding box center [597, 11] width 18 height 18
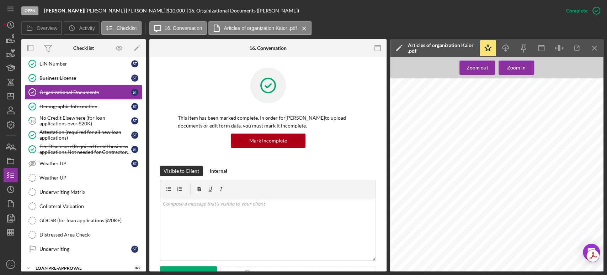
scroll to position [549, 0]
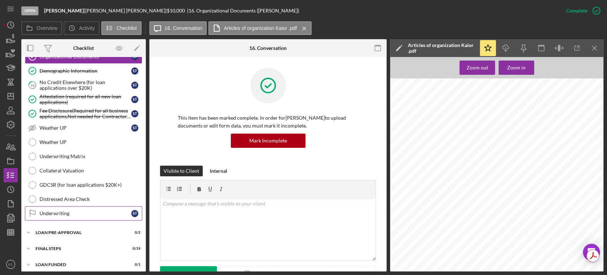
click at [54, 210] on div "Underwriting" at bounding box center [85, 213] width 92 height 6
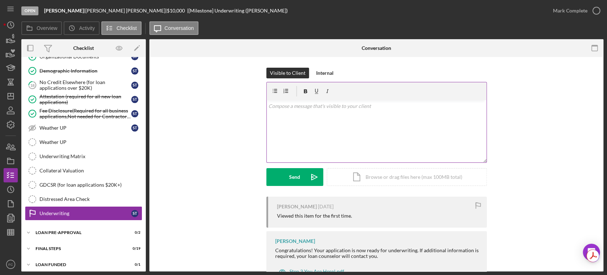
scroll to position [28, 0]
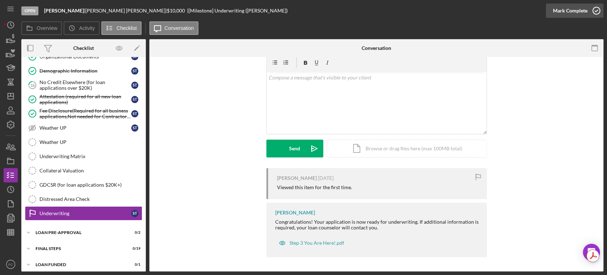
click at [595, 10] on icon "button" at bounding box center [597, 11] width 18 height 18
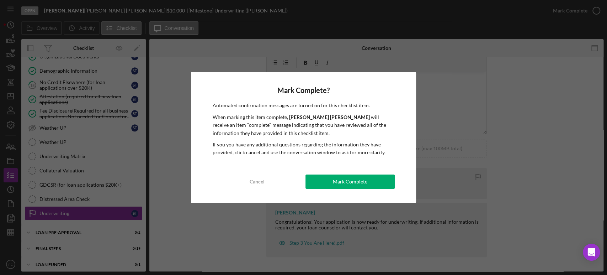
click at [323, 174] on div "Mark Complete? Automated confirmation messages are turned on for this checklist…" at bounding box center [303, 137] width 225 height 131
click at [317, 181] on button "Mark Complete" at bounding box center [350, 181] width 89 height 14
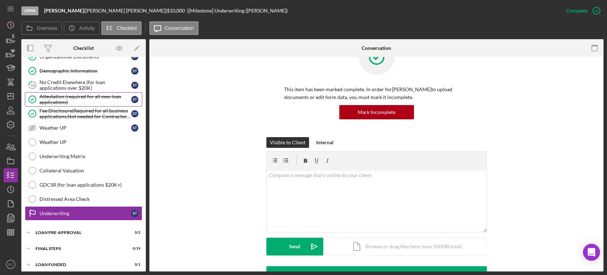
scroll to position [126, 0]
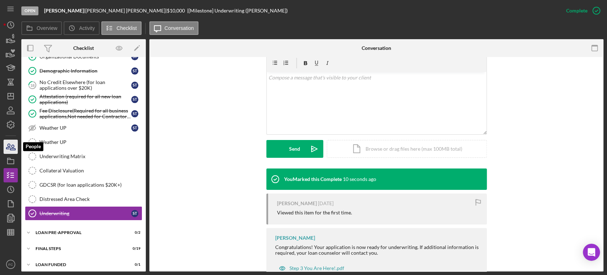
click at [15, 145] on icon "button" at bounding box center [11, 147] width 18 height 18
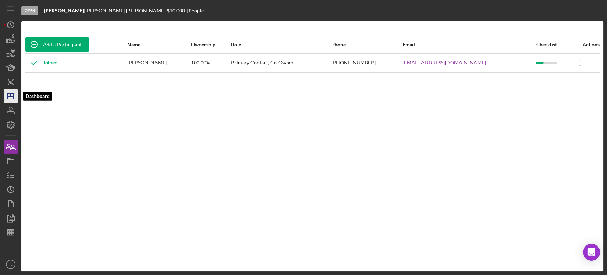
click at [10, 99] on polygon "button" at bounding box center [11, 96] width 6 height 6
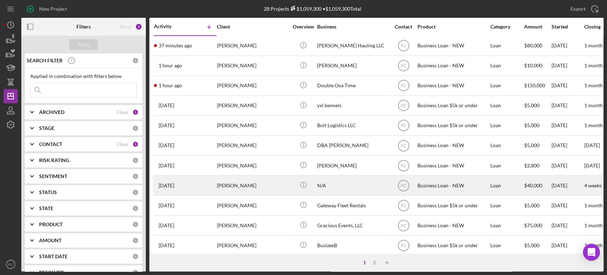
click at [192, 179] on div "[DATE] [PERSON_NAME]" at bounding box center [185, 185] width 62 height 19
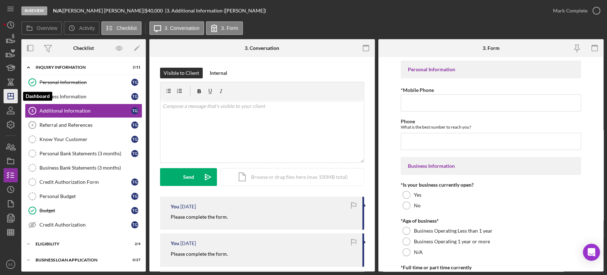
click at [15, 92] on icon "Icon/Dashboard" at bounding box center [11, 96] width 18 height 18
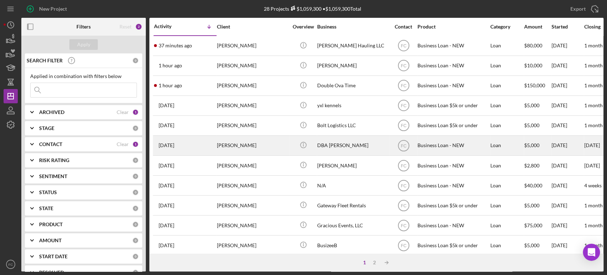
scroll to position [39, 0]
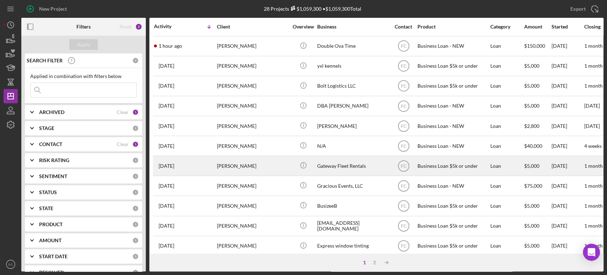
click at [207, 164] on div "[DATE] [PERSON_NAME]" at bounding box center [185, 165] width 62 height 19
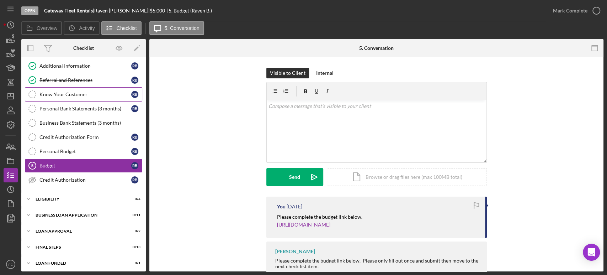
scroll to position [46, 0]
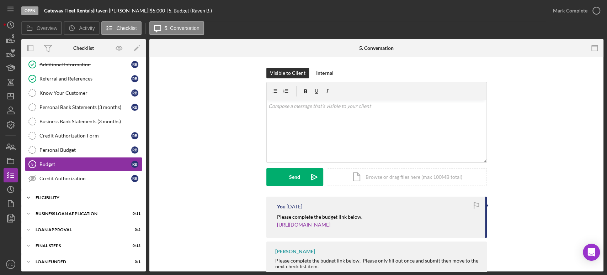
click at [60, 201] on div "Icon/Expander Eligibility 0 / 4" at bounding box center [83, 197] width 125 height 14
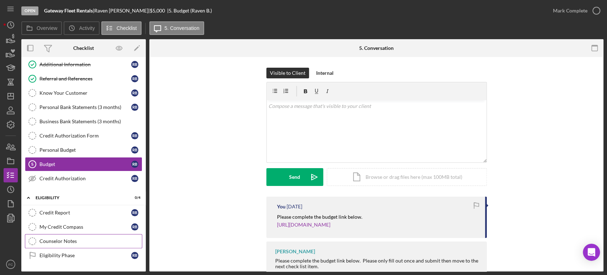
scroll to position [86, 0]
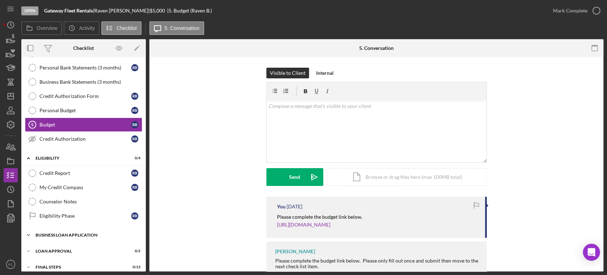
click at [57, 235] on div "BUSINESS LOAN APPLICATION" at bounding box center [86, 235] width 101 height 4
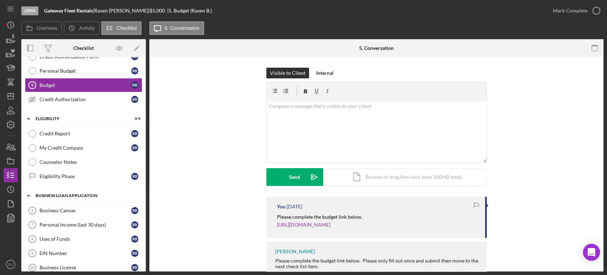
scroll to position [165, 0]
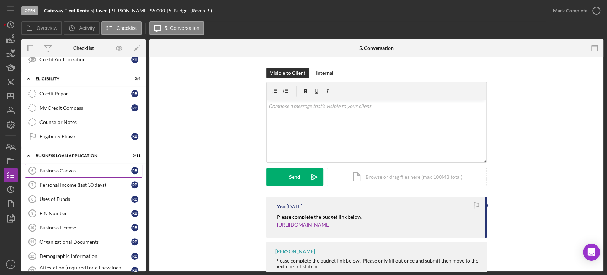
click at [65, 170] on div "Business Canvas" at bounding box center [85, 171] width 92 height 6
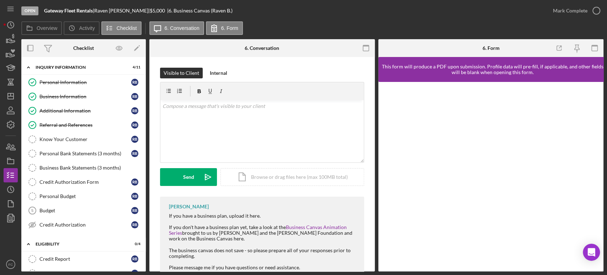
click at [66, 213] on link "Budget 5 Budget R B" at bounding box center [83, 210] width 117 height 14
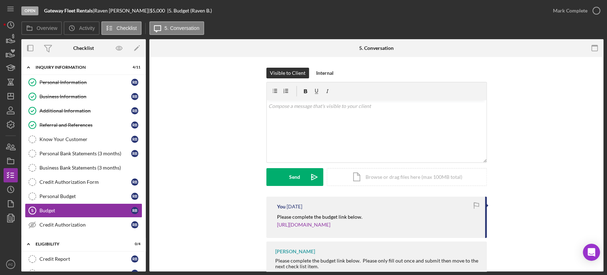
drag, startPoint x: 97, startPoint y: 7, endPoint x: 131, endPoint y: 9, distance: 33.8
click at [132, 8] on div "Gateway Fleet Rentals | [PERSON_NAME] | $5,000 $5,000 | 5. Budget (Raven B.)" at bounding box center [128, 11] width 168 height 6
click at [594, 9] on icon "button" at bounding box center [597, 11] width 18 height 18
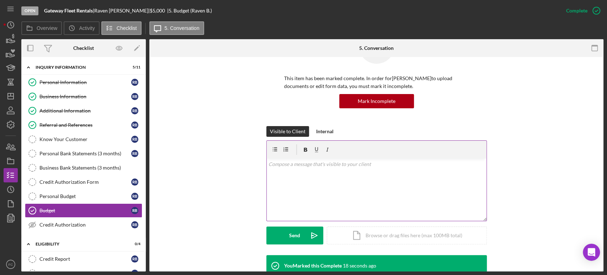
scroll to position [118, 0]
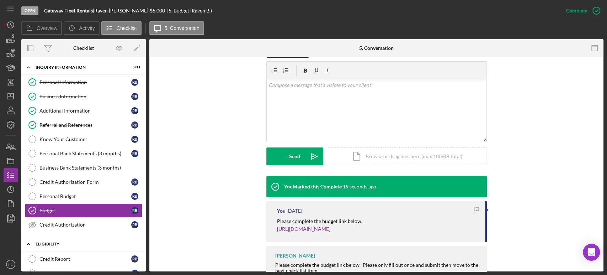
click at [60, 240] on div "Icon/Expander Eligibility 0 / 4" at bounding box center [83, 244] width 125 height 15
click at [59, 243] on div "Eligibility" at bounding box center [86, 244] width 101 height 4
click at [55, 256] on div "Credit Report" at bounding box center [85, 259] width 92 height 6
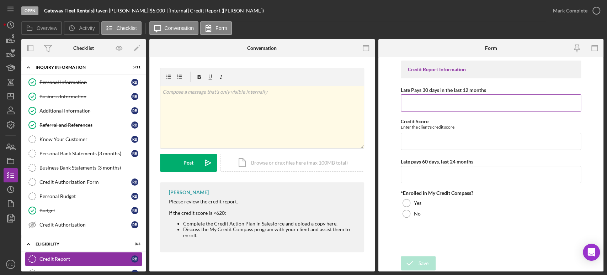
click at [422, 102] on input "Late Pays 30 days in the last 12 months" at bounding box center [491, 102] width 180 height 17
type input "5"
type input "1"
click at [410, 139] on input "Credit Score" at bounding box center [491, 141] width 180 height 17
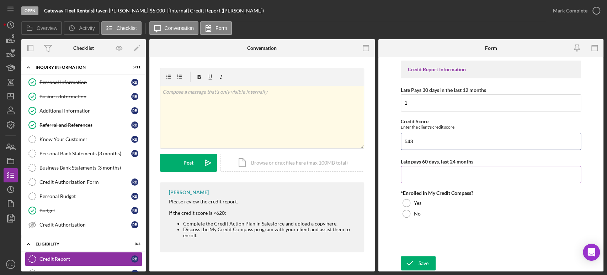
type input "543"
click at [416, 175] on input "Late pays 60 days, last 24 months" at bounding box center [491, 174] width 180 height 17
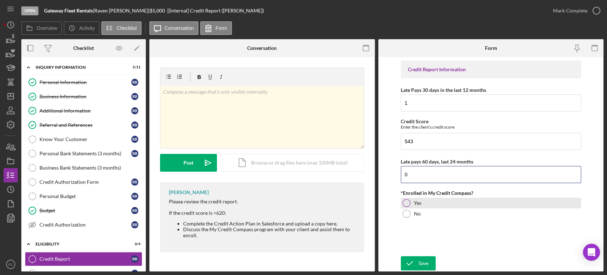
type input "0"
click at [405, 201] on div at bounding box center [407, 203] width 8 height 8
click at [277, 162] on div "Icon/Document Browse or drag files here (max 100MB total) Tap to choose files o…" at bounding box center [293, 163] width 144 height 18
click at [264, 167] on div "Icon/Document Browse or drag files here (max 100MB total) Tap to choose files o…" at bounding box center [293, 163] width 144 height 18
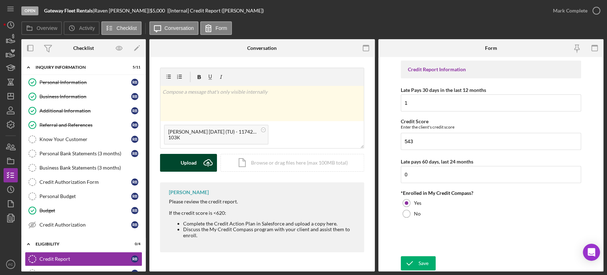
click at [194, 159] on div "Upload" at bounding box center [189, 163] width 16 height 18
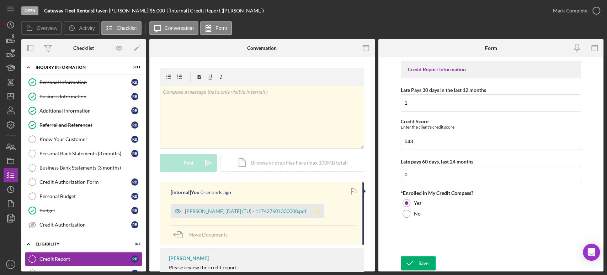
click at [321, 213] on polygon "button" at bounding box center [317, 211] width 6 height 6
click at [596, 9] on icon "button" at bounding box center [597, 11] width 18 height 18
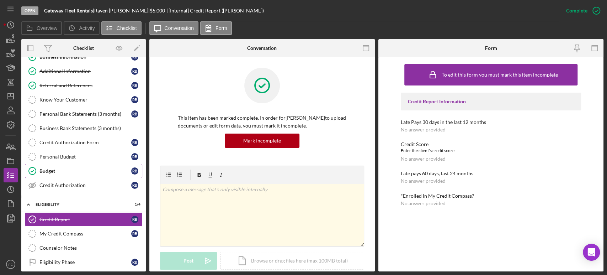
scroll to position [79, 0]
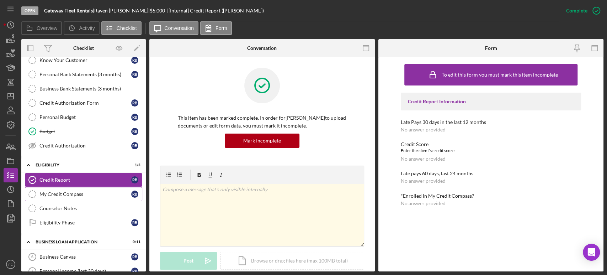
click at [68, 193] on div "My Credit Compass" at bounding box center [85, 194] width 92 height 6
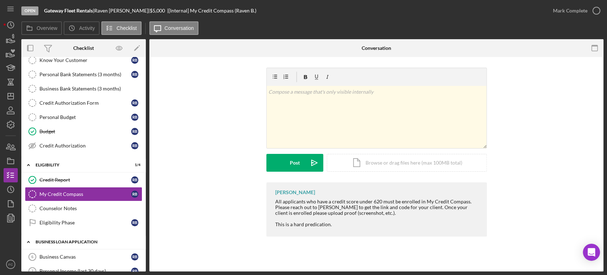
scroll to position [118, 0]
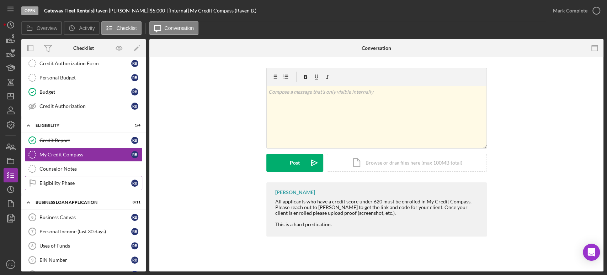
click at [67, 188] on link "Eligibility Phase Eligibility Phase R B" at bounding box center [83, 183] width 117 height 14
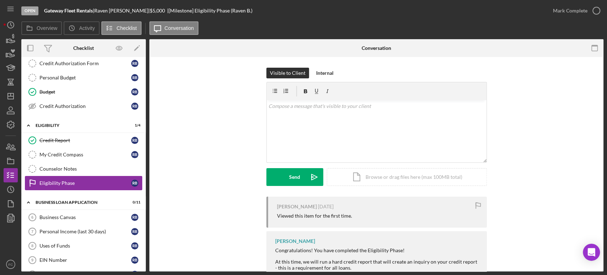
drag, startPoint x: 67, startPoint y: 187, endPoint x: 54, endPoint y: 185, distance: 12.6
click at [54, 185] on link "Eligibility Phase Eligibility Phase R B" at bounding box center [83, 183] width 117 height 14
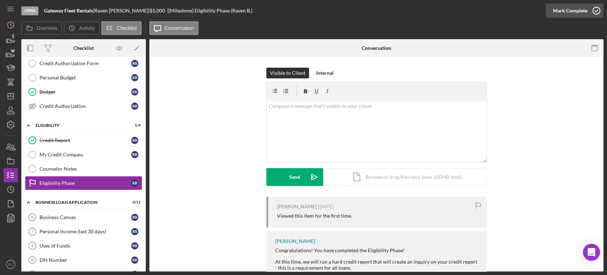
click at [593, 11] on icon "button" at bounding box center [597, 11] width 18 height 18
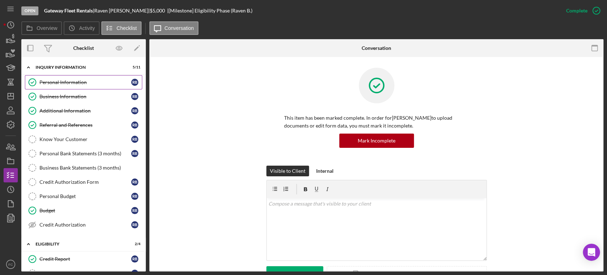
click at [65, 85] on link "Personal Information Personal Information R B" at bounding box center [83, 82] width 117 height 14
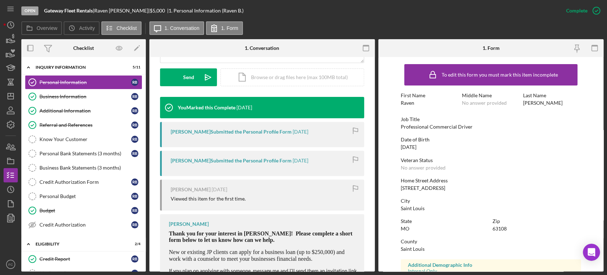
scroll to position [228, 0]
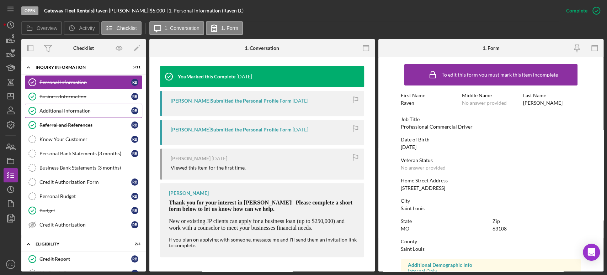
click at [58, 114] on link "Additional Information Additional Information R B" at bounding box center [83, 111] width 117 height 14
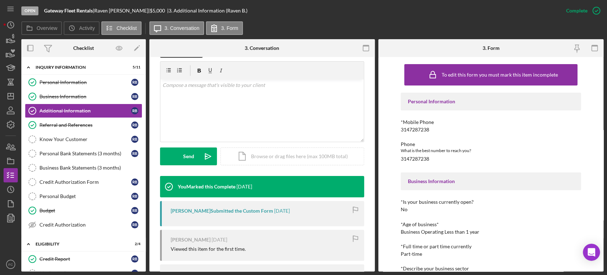
scroll to position [161, 0]
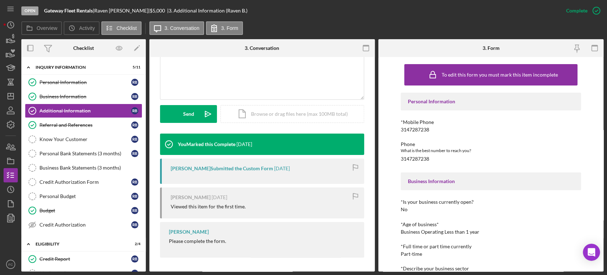
drag, startPoint x: 168, startPoint y: 242, endPoint x: 229, endPoint y: 244, distance: 60.5
click at [229, 244] on div "[PERSON_NAME] Please complete the form." at bounding box center [262, 240] width 204 height 36
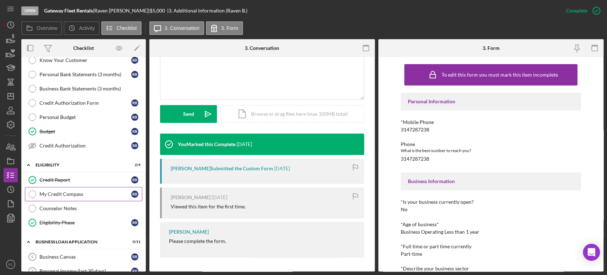
scroll to position [118, 0]
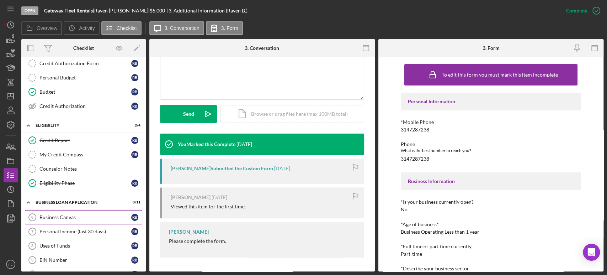
click at [72, 217] on div "Business Canvas" at bounding box center [85, 217] width 92 height 6
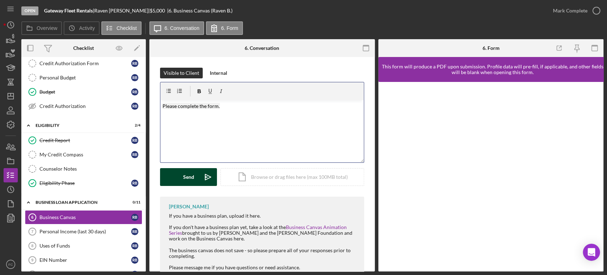
click at [180, 177] on button "Send Icon/icon-invite-send" at bounding box center [188, 177] width 57 height 18
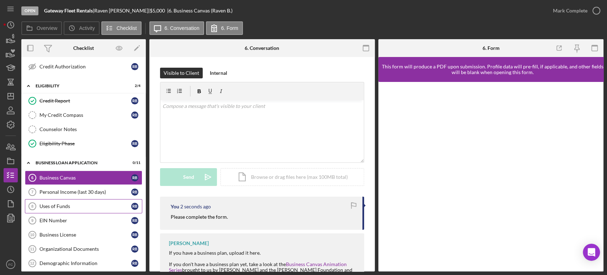
scroll to position [237, 0]
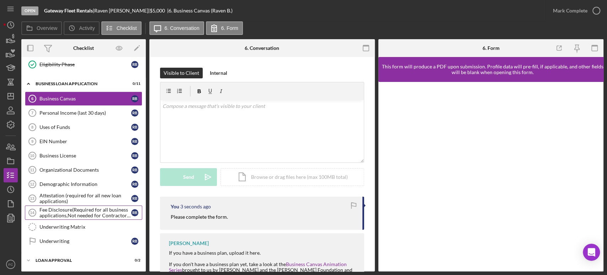
click at [62, 213] on div "Fee Disclosure(Required for all business applications,Not needed for Contractor…" at bounding box center [85, 212] width 92 height 11
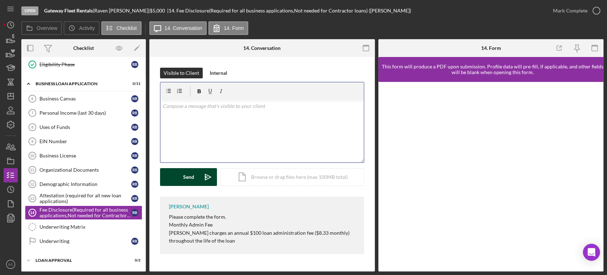
click at [198, 150] on div "v Color teal Color pink Remove color Add row above Add row below Add column bef…" at bounding box center [261, 131] width 203 height 62
click at [211, 216] on div "[PERSON_NAME] Please complete the form. Monthly Admin Fee [PERSON_NAME] charges…" at bounding box center [262, 224] width 204 height 57
click at [204, 124] on div "v Color teal Color pink Remove color Add row above Add row below Add column bef…" at bounding box center [261, 131] width 203 height 62
drag, startPoint x: 215, startPoint y: 174, endPoint x: 184, endPoint y: 117, distance: 65.0
click at [195, 183] on button "Send Icon/icon-invite-send" at bounding box center [188, 177] width 57 height 18
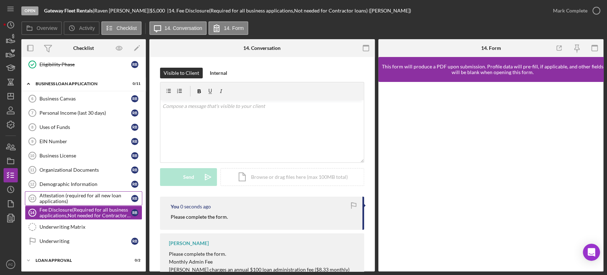
click at [76, 192] on div "Attestation (required for all new loan applications)" at bounding box center [85, 197] width 92 height 11
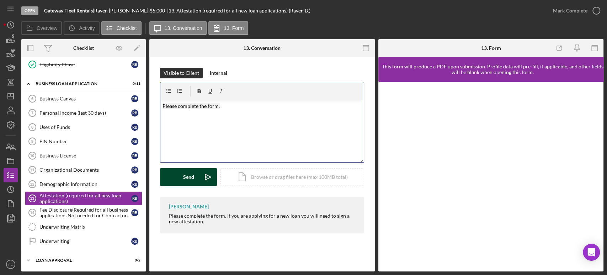
click at [195, 180] on button "Send Icon/icon-invite-send" at bounding box center [188, 177] width 57 height 18
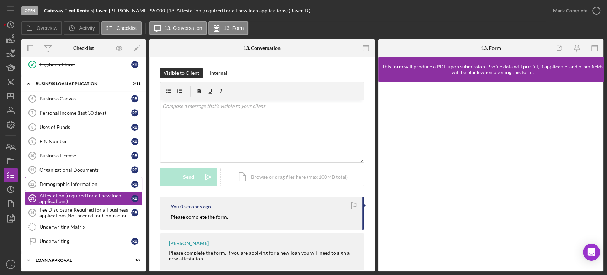
click at [72, 181] on div "Demographic Information" at bounding box center [85, 184] width 92 height 6
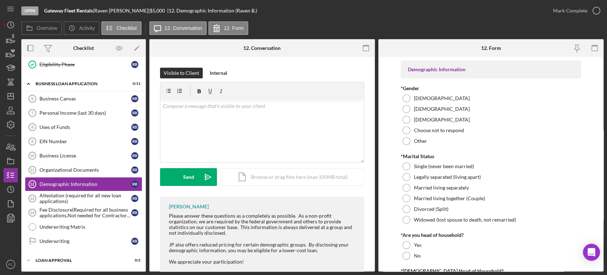
drag, startPoint x: 168, startPoint y: 212, endPoint x: 203, endPoint y: 220, distance: 35.7
click at [231, 233] on div "[PERSON_NAME] Please answer these questions as a completely as possible. As a n…" at bounding box center [262, 234] width 204 height 77
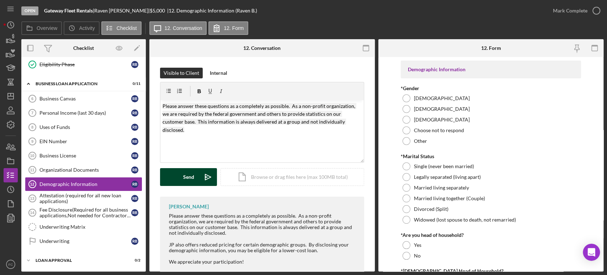
click at [180, 177] on button "Send Icon/icon-invite-send" at bounding box center [188, 177] width 57 height 18
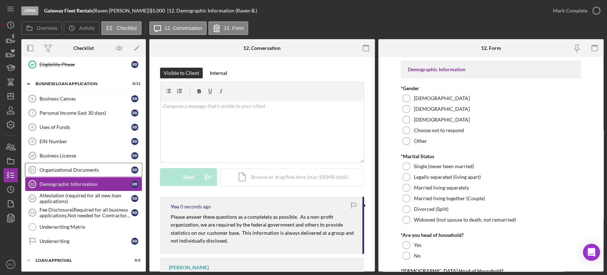
click at [82, 170] on div "Organizational Documents" at bounding box center [85, 170] width 92 height 6
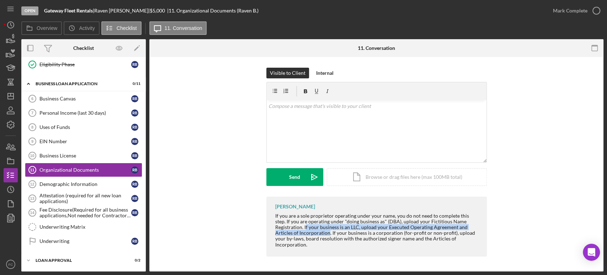
drag, startPoint x: 305, startPoint y: 227, endPoint x: 329, endPoint y: 233, distance: 24.1
click at [329, 233] on div "If you are a sole proprietor operating under your name, you do not need to comp…" at bounding box center [377, 230] width 205 height 35
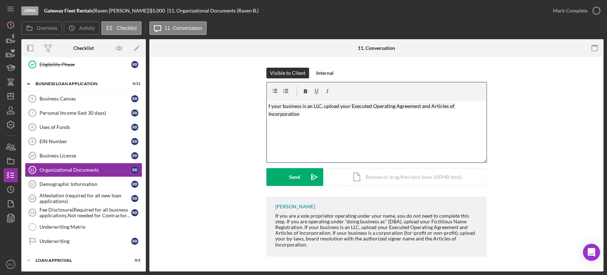
click at [268, 105] on div "v Color teal Color pink Remove color Add row above Add row below Add column bef…" at bounding box center [377, 131] width 220 height 62
click at [276, 178] on button "Send Icon/icon-invite-send" at bounding box center [294, 177] width 57 height 18
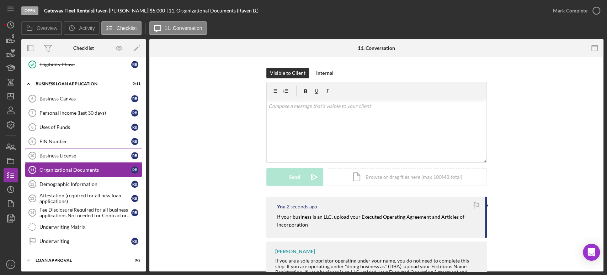
click at [87, 155] on div "Business License" at bounding box center [85, 156] width 92 height 6
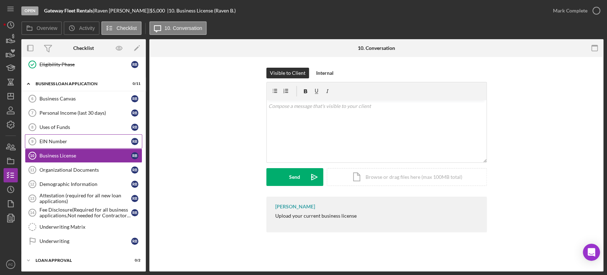
click at [80, 139] on div "EIN Number" at bounding box center [85, 141] width 92 height 6
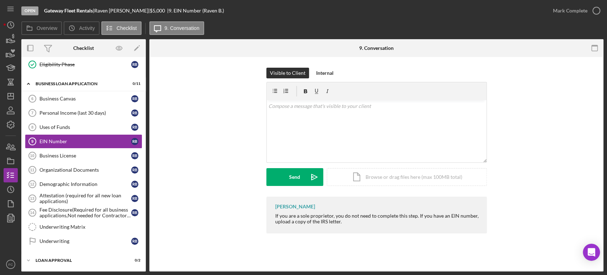
drag, startPoint x: 417, startPoint y: 216, endPoint x: 473, endPoint y: 220, distance: 56.3
click at [487, 224] on div "[PERSON_NAME] If you are a sole proprietor, you do not need to complete this st…" at bounding box center [376, 214] width 221 height 37
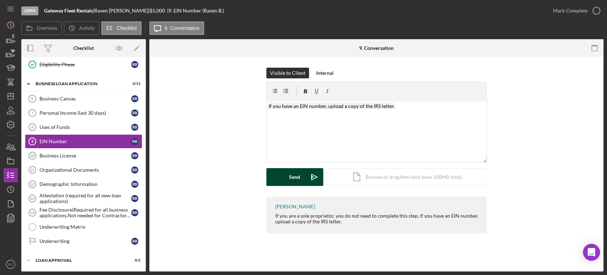
click at [311, 173] on icon "Icon/icon-invite-send" at bounding box center [315, 177] width 18 height 18
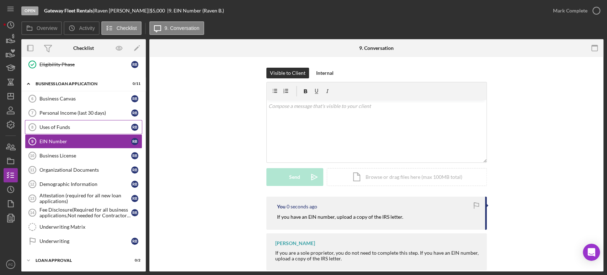
click at [70, 124] on div "Uses of Funds" at bounding box center [85, 127] width 92 height 6
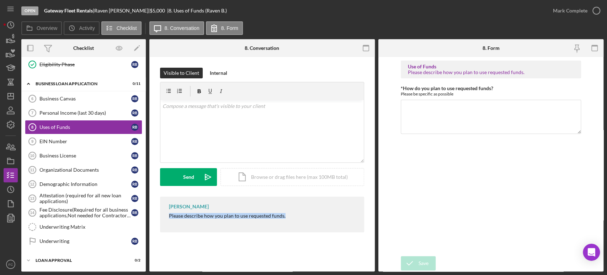
drag, startPoint x: 167, startPoint y: 216, endPoint x: 289, endPoint y: 222, distance: 121.8
click at [289, 222] on div "[PERSON_NAME] Please describe how you plan to use requested funds." at bounding box center [262, 214] width 204 height 36
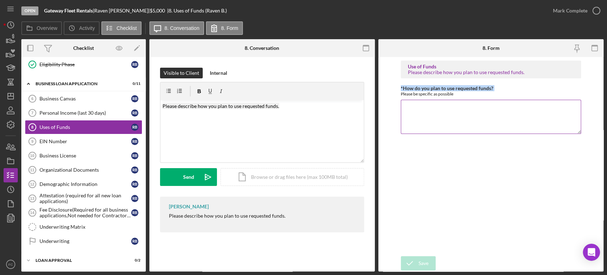
drag, startPoint x: 399, startPoint y: 95, endPoint x: 455, endPoint y: 95, distance: 55.9
click at [460, 96] on form "Use of Funds Please describe how you plan to use requested funds. *How do you p…" at bounding box center [492, 164] width 226 height 214
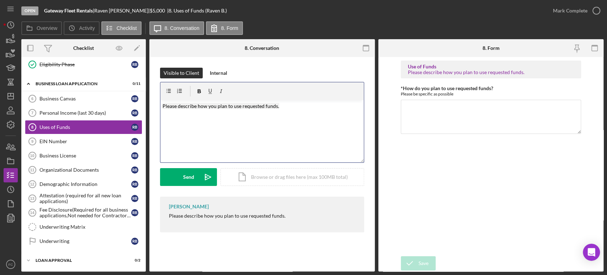
click at [287, 105] on p "Please describe how you plan to use requested funds." at bounding box center [262, 106] width 199 height 8
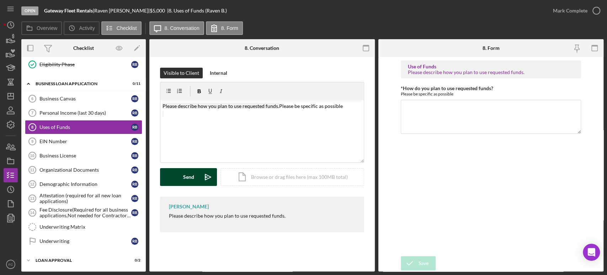
click at [188, 179] on div "Send" at bounding box center [188, 177] width 11 height 18
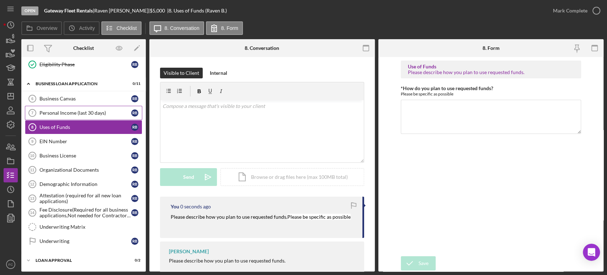
click at [63, 113] on div "Personal Income (last 30 days)" at bounding box center [85, 113] width 92 height 6
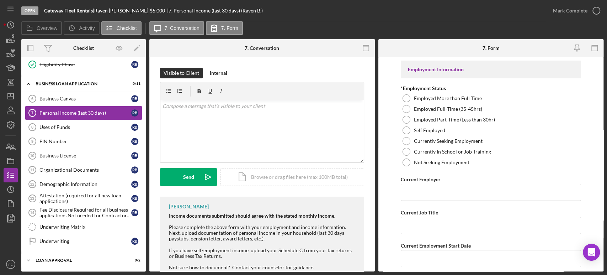
drag, startPoint x: 169, startPoint y: 226, endPoint x: 248, endPoint y: 238, distance: 79.6
click at [248, 238] on div "Please complete the above form with your employment and income information. Nex…" at bounding box center [263, 232] width 188 height 17
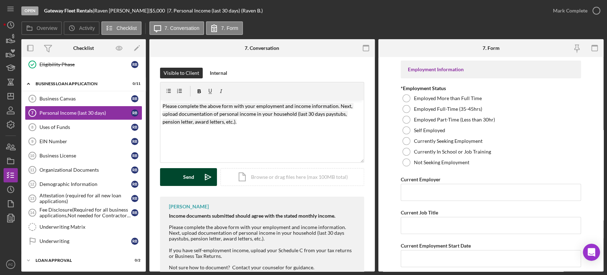
click at [175, 180] on button "Send Icon/icon-invite-send" at bounding box center [188, 177] width 57 height 18
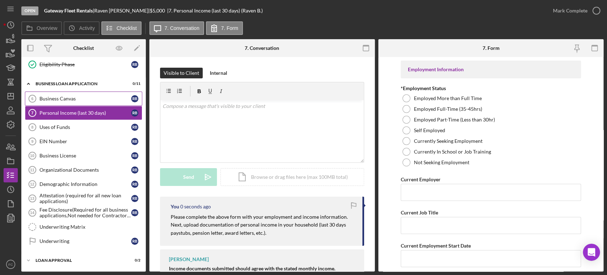
click at [92, 96] on div "Business Canvas" at bounding box center [85, 99] width 92 height 6
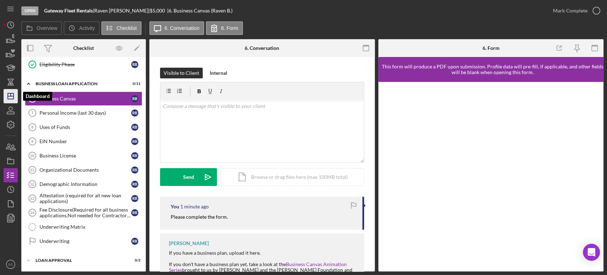
click at [15, 93] on icon "Icon/Dashboard" at bounding box center [11, 96] width 18 height 18
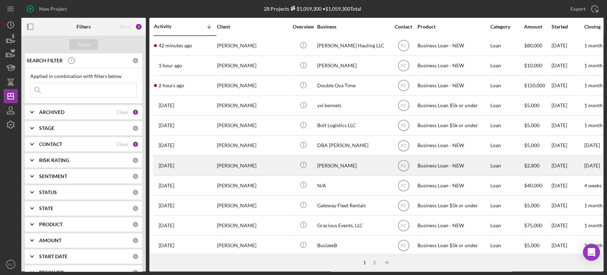
scroll to position [39, 0]
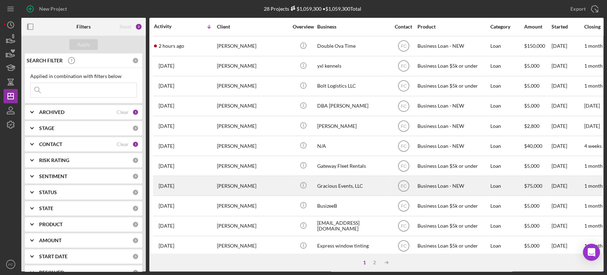
click at [263, 176] on div "[PERSON_NAME]" at bounding box center [252, 185] width 71 height 19
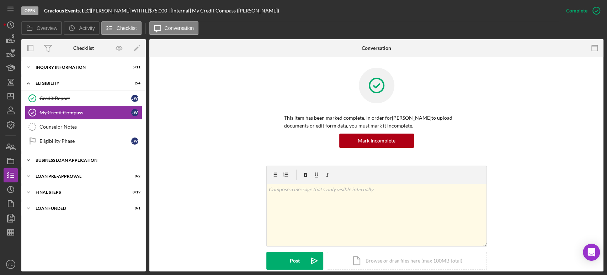
click at [47, 157] on div "Icon/Expander BUSINESS LOAN APPLICATION 20 / 31" at bounding box center [83, 160] width 125 height 14
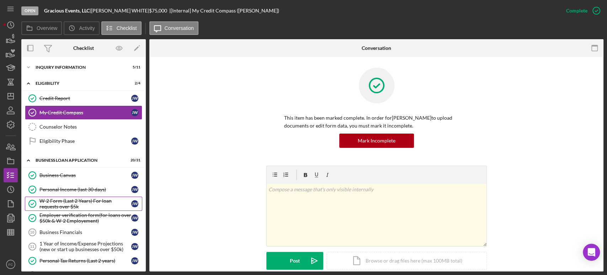
scroll to position [39, 0]
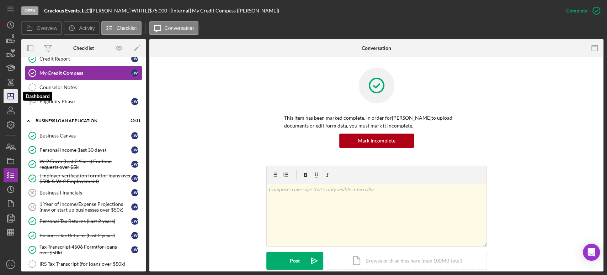
click at [9, 97] on icon "Icon/Dashboard" at bounding box center [11, 96] width 18 height 18
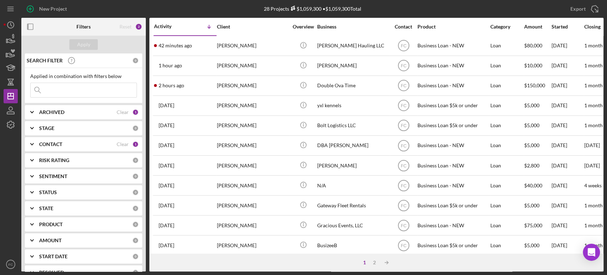
scroll to position [39, 0]
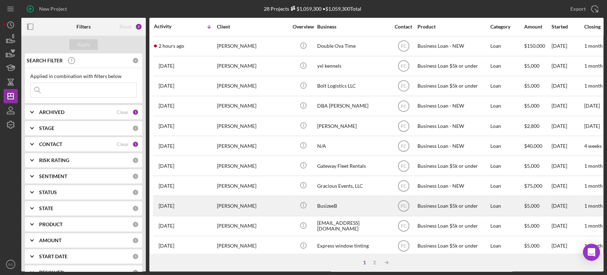
drag, startPoint x: 263, startPoint y: 204, endPoint x: 254, endPoint y: 202, distance: 9.4
click at [254, 202] on div "[PERSON_NAME]" at bounding box center [252, 205] width 71 height 19
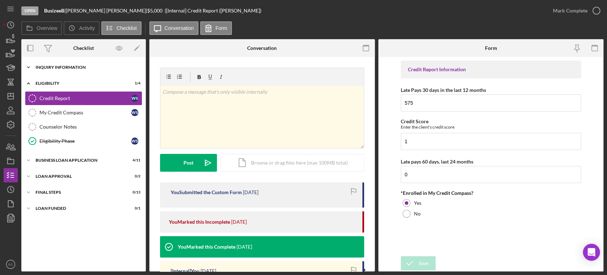
click at [80, 71] on div "Icon/Expander INQUIRY INFORMATION 5 / 11" at bounding box center [83, 67] width 125 height 14
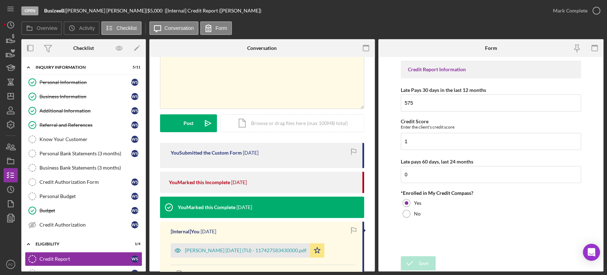
scroll to position [79, 0]
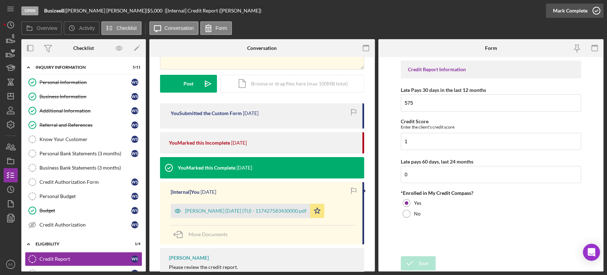
click at [597, 11] on icon "button" at bounding box center [597, 11] width 18 height 18
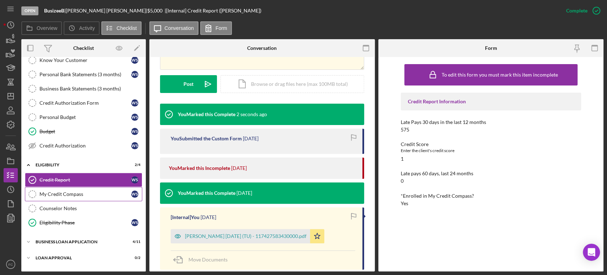
click at [68, 195] on div "My Credit Compass" at bounding box center [85, 194] width 92 height 6
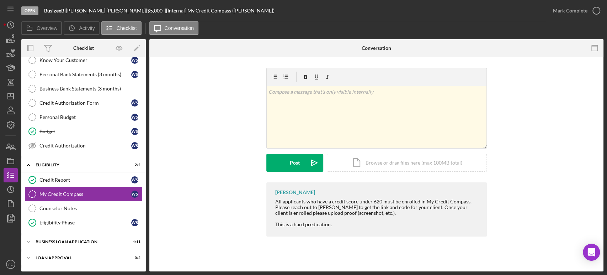
scroll to position [107, 0]
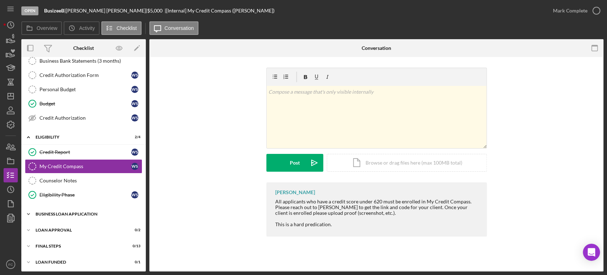
click at [57, 213] on div "BUSINESS LOAN APPLICATION" at bounding box center [86, 214] width 101 height 4
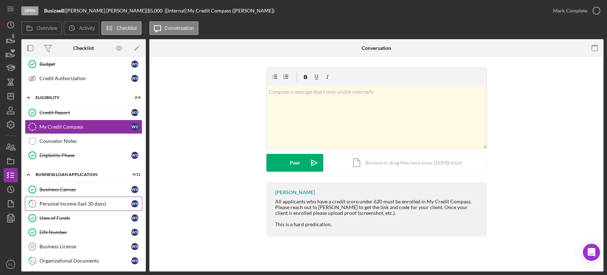
click at [59, 205] on link "7 Personal Income (last 30 days) W S" at bounding box center [83, 203] width 117 height 14
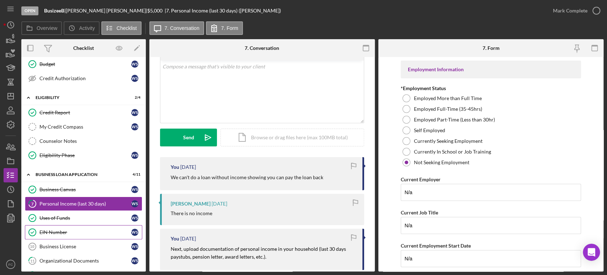
scroll to position [225, 0]
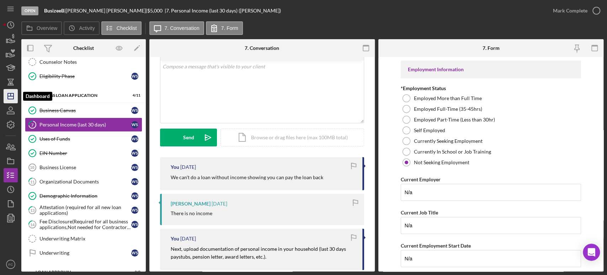
click at [13, 99] on polygon "button" at bounding box center [11, 96] width 6 height 6
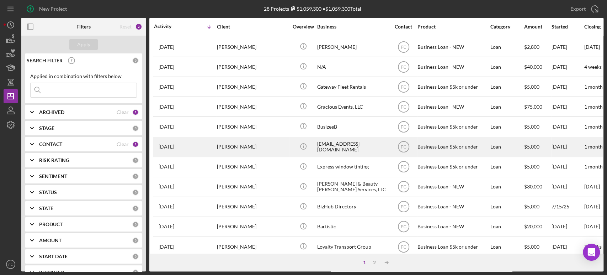
scroll to position [158, 0]
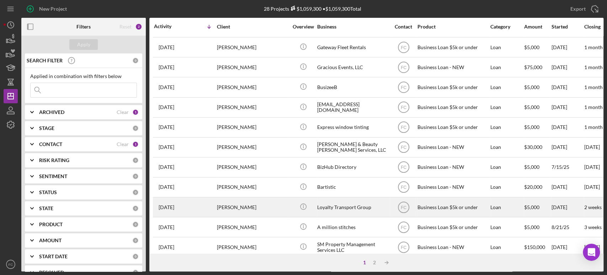
click at [278, 205] on div "[PERSON_NAME]" at bounding box center [252, 206] width 71 height 19
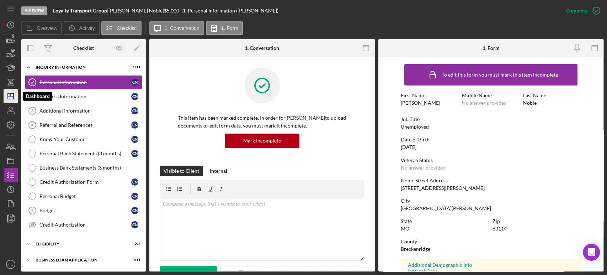
click at [13, 96] on line "button" at bounding box center [11, 96] width 6 height 0
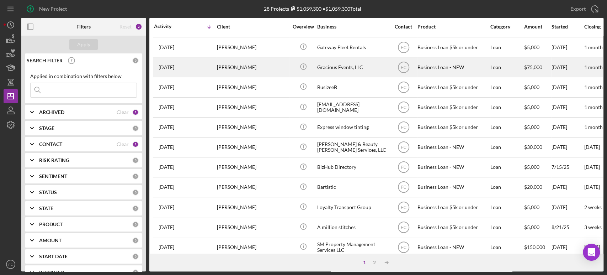
scroll to position [197, 0]
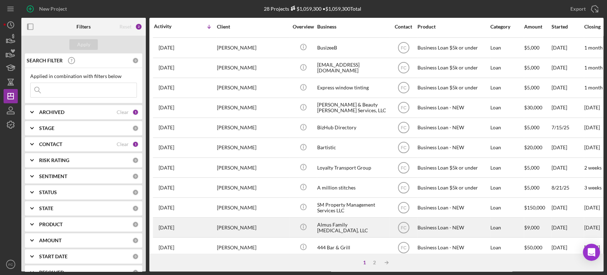
click at [266, 224] on div "[PERSON_NAME]" at bounding box center [252, 227] width 71 height 19
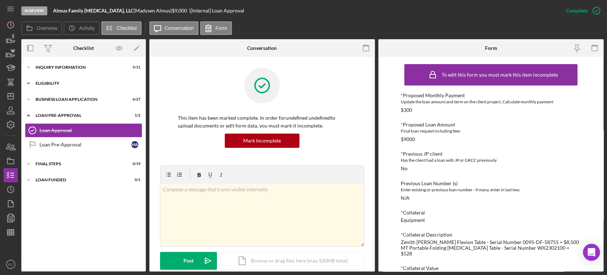
click at [59, 81] on div "ELIGIBILITY" at bounding box center [86, 83] width 101 height 4
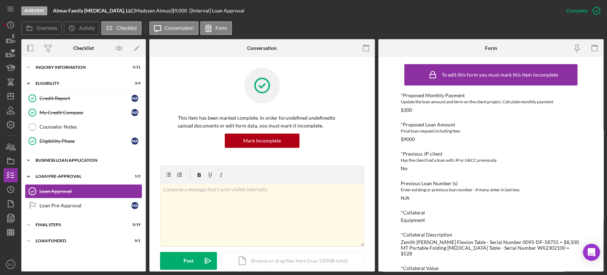
click at [79, 159] on div "BUSINESS LOAN APPLICATION" at bounding box center [86, 160] width 101 height 4
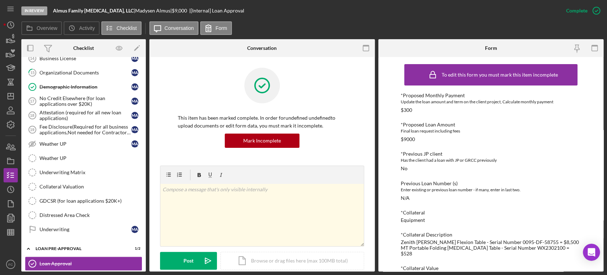
scroll to position [197, 0]
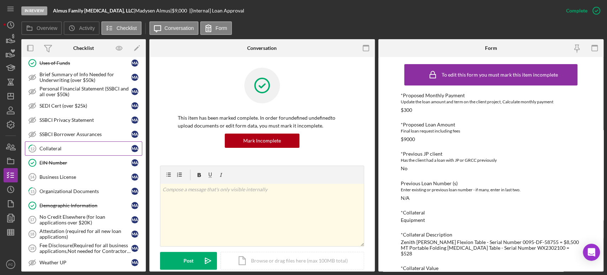
click at [77, 151] on link "12 Collateral M A" at bounding box center [83, 148] width 117 height 14
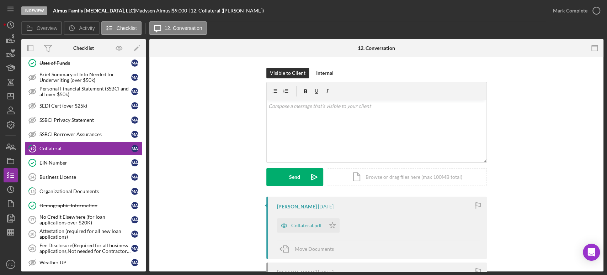
scroll to position [39, 0]
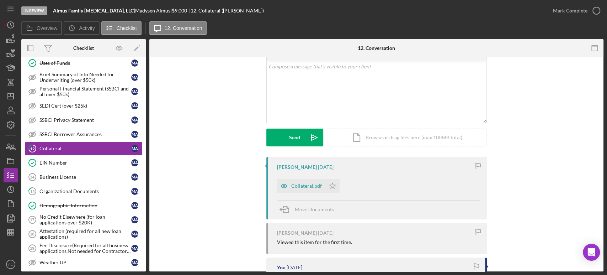
click at [296, 192] on div "Collateral.pdf" at bounding box center [301, 186] width 48 height 14
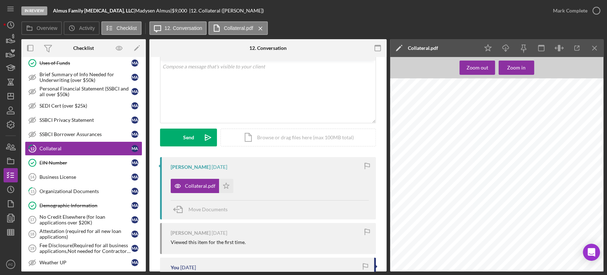
scroll to position [435, 0]
drag, startPoint x: 533, startPoint y: 192, endPoint x: 553, endPoint y: 201, distance: 22.1
click at [553, 201] on div "Zenith [PERSON_NAME] Flexion Table - Serial Number 0095-DF-58755 = $8,500" at bounding box center [499, 66] width 218 height 282
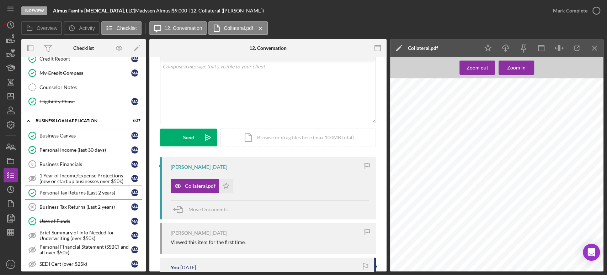
scroll to position [0, 0]
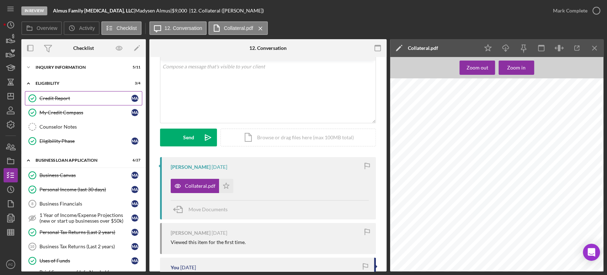
click at [73, 105] on link "Credit Report Credit Report M A" at bounding box center [83, 98] width 117 height 14
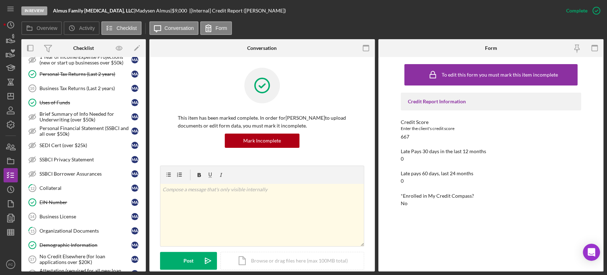
scroll to position [197, 0]
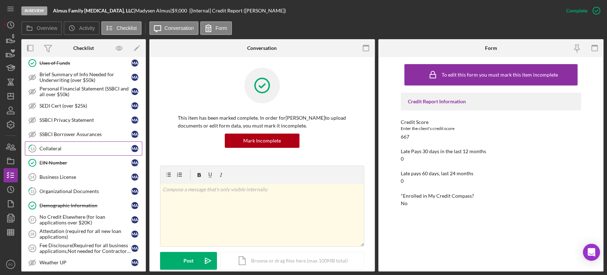
click at [57, 146] on div "Collateral" at bounding box center [85, 149] width 92 height 6
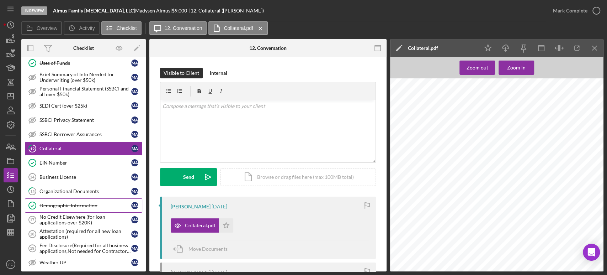
scroll to position [276, 0]
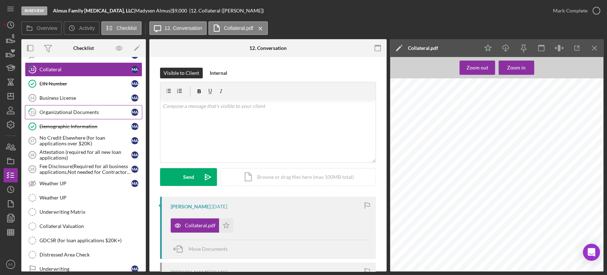
click at [65, 115] on link "15 Organizational Documents M A" at bounding box center [83, 112] width 117 height 14
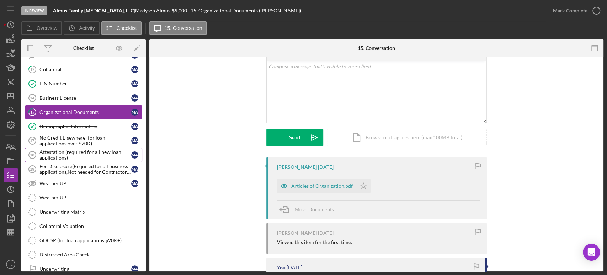
scroll to position [316, 0]
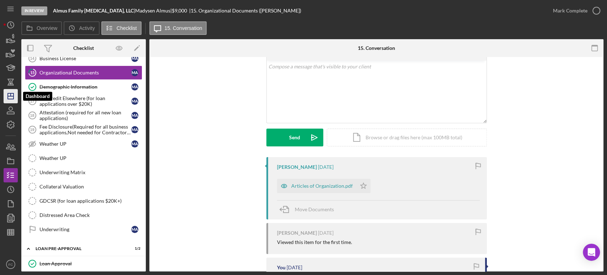
click at [9, 100] on icon "Icon/Dashboard" at bounding box center [11, 96] width 18 height 18
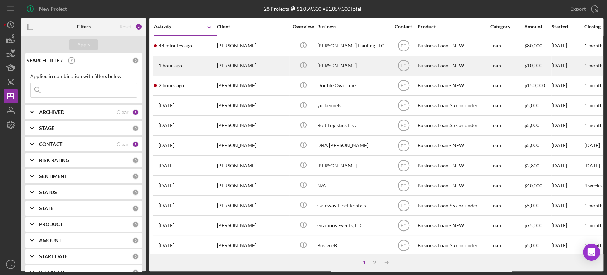
click at [263, 65] on div "[PERSON_NAME]" at bounding box center [252, 65] width 71 height 19
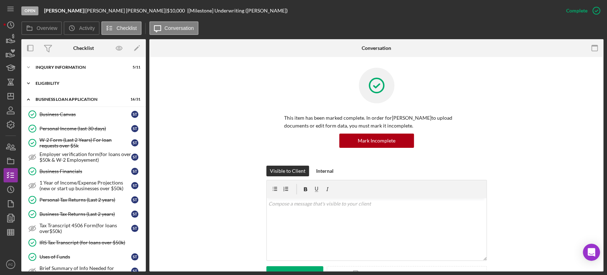
click at [72, 82] on div "ELIGIBILITY" at bounding box center [86, 83] width 101 height 4
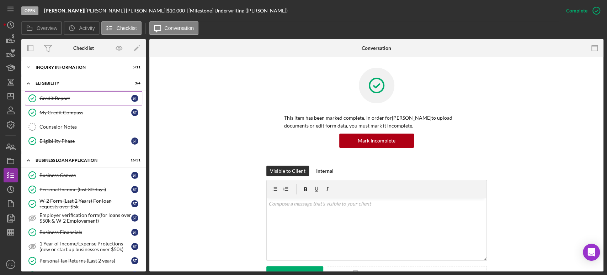
click at [66, 98] on div "Credit Report" at bounding box center [85, 98] width 92 height 6
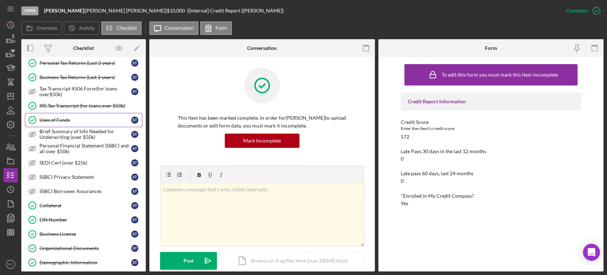
scroll to position [237, 0]
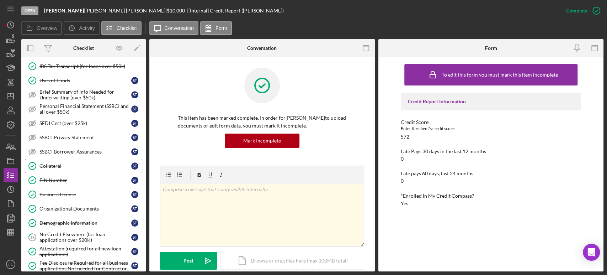
click at [75, 160] on link "Collateral Collateral S T" at bounding box center [83, 166] width 117 height 14
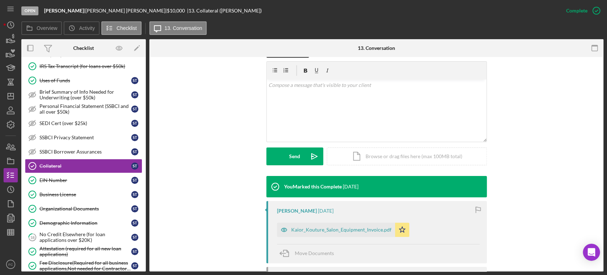
scroll to position [158, 0]
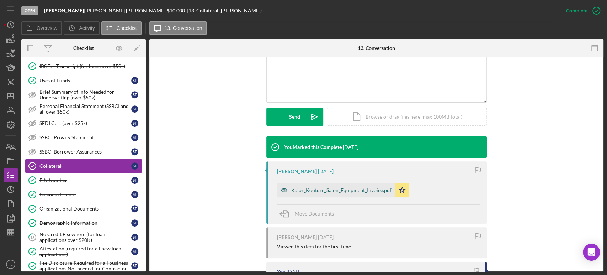
click at [319, 193] on div "Kaior_Kouture_Salon_Equipment_Invoice.pdf" at bounding box center [336, 190] width 118 height 14
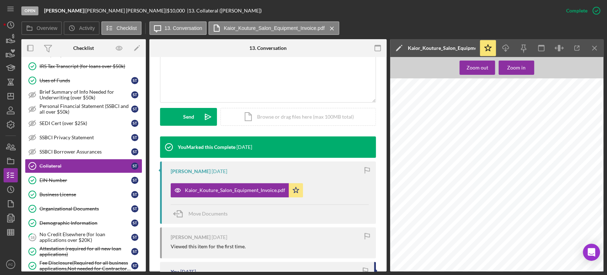
scroll to position [39, 0]
click at [11, 98] on icon "Icon/Dashboard" at bounding box center [11, 96] width 18 height 18
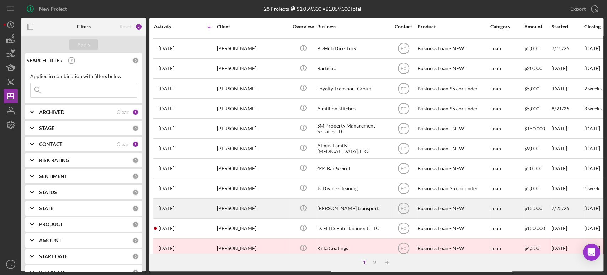
scroll to position [286, 0]
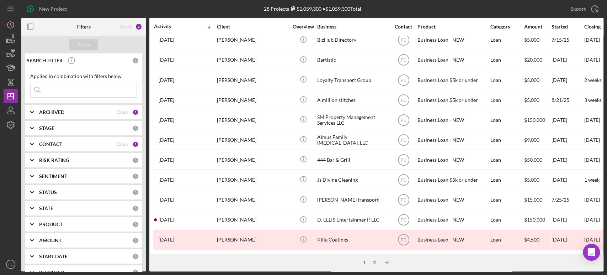
click at [374, 262] on div "2" at bounding box center [375, 262] width 10 height 6
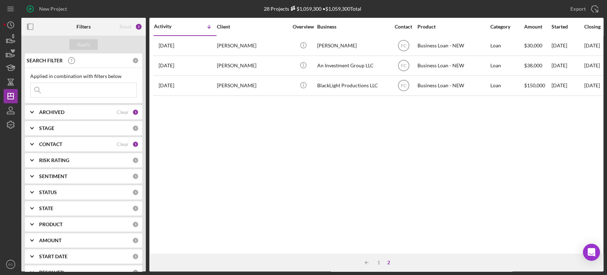
scroll to position [0, 0]
click at [378, 260] on div "1" at bounding box center [379, 262] width 10 height 6
